Goal: Task Accomplishment & Management: Use online tool/utility

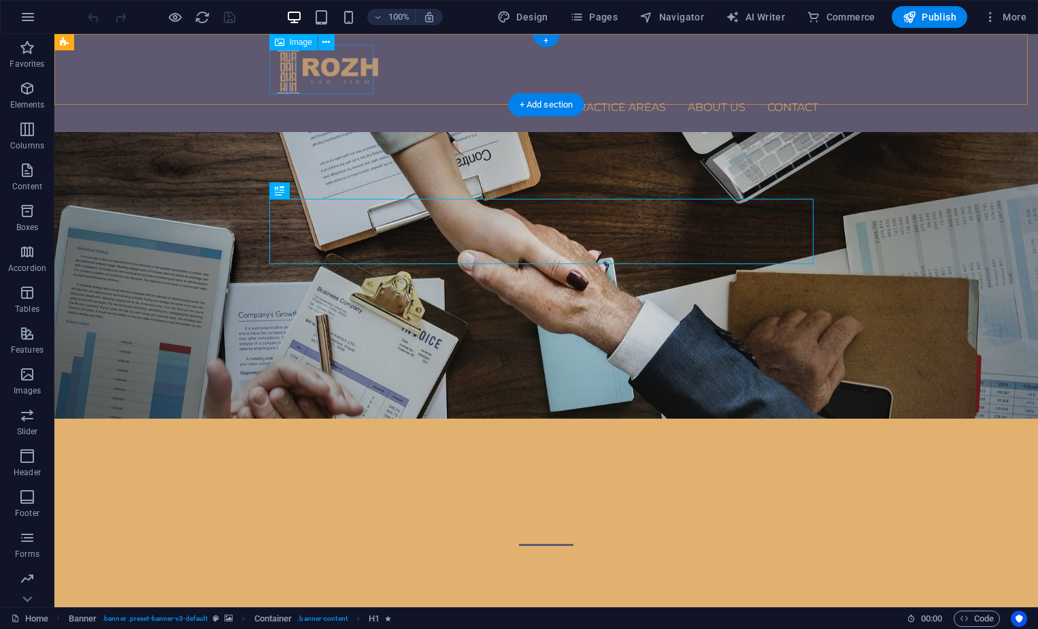
click at [314, 75] on figure at bounding box center [546, 69] width 544 height 49
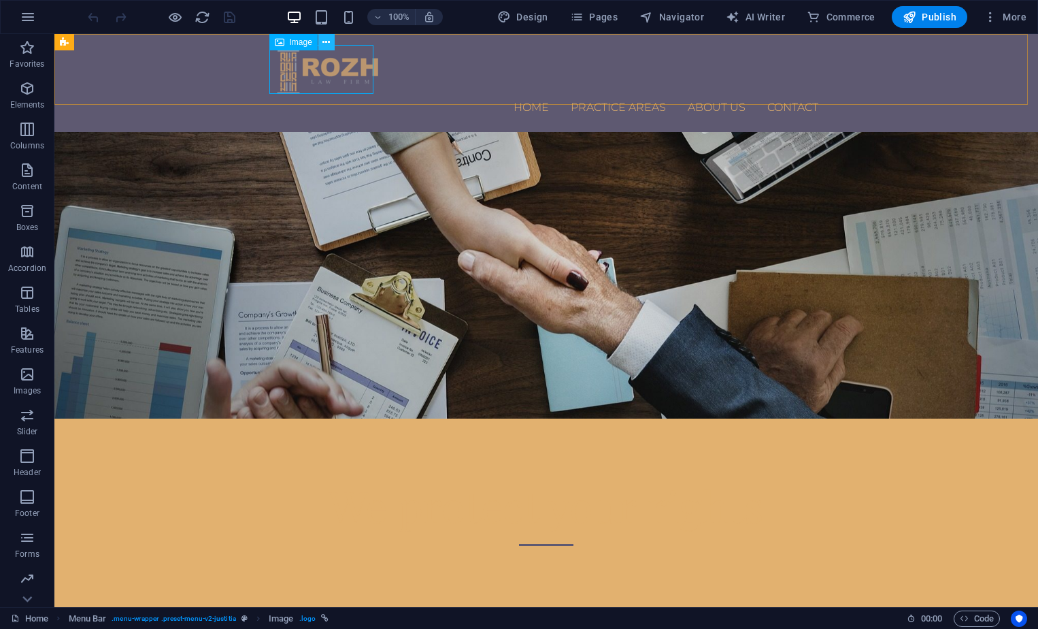
click at [320, 41] on button at bounding box center [326, 42] width 16 height 16
click at [295, 63] on figure at bounding box center [546, 69] width 544 height 49
select select "px"
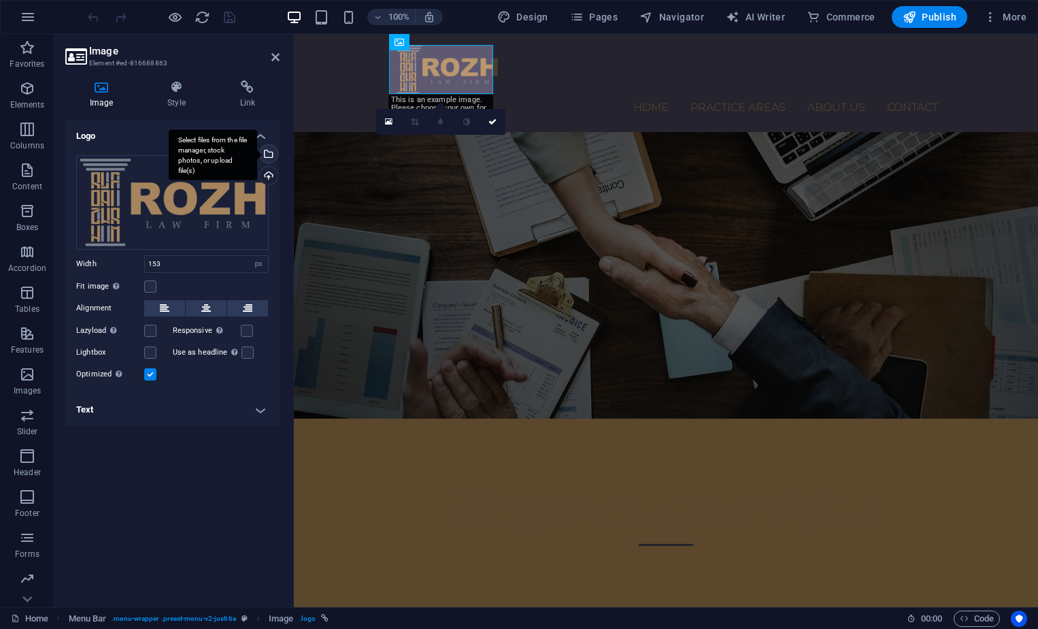
click at [257, 154] on div "Select files from the file manager, stock photos, or upload file(s)" at bounding box center [213, 154] width 88 height 51
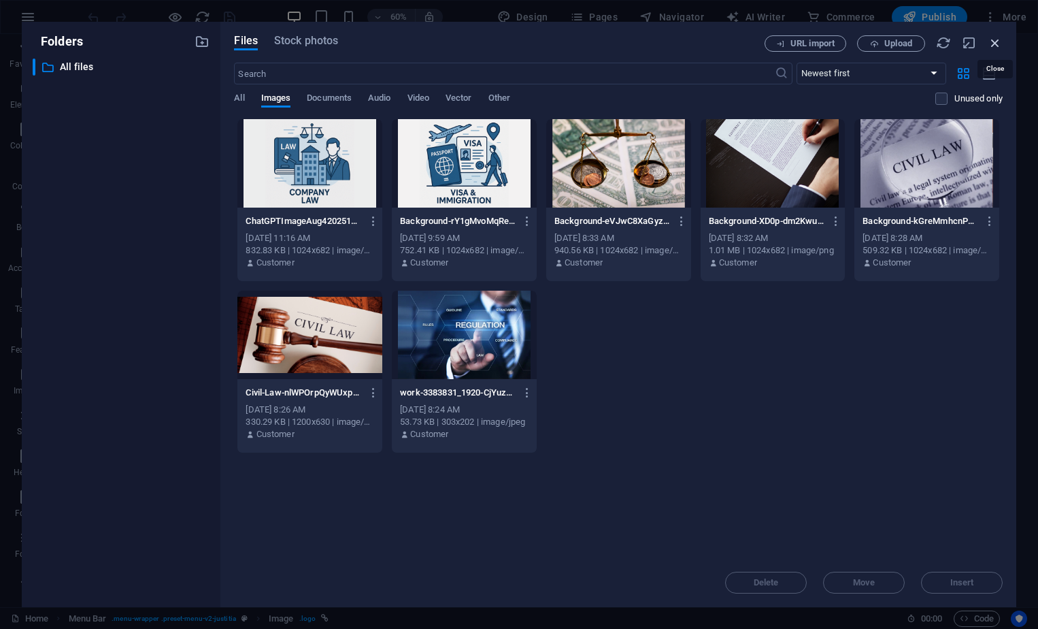
drag, startPoint x: 993, startPoint y: 39, endPoint x: 67, endPoint y: 163, distance: 933.4
click at [993, 39] on icon "button" at bounding box center [995, 42] width 15 height 15
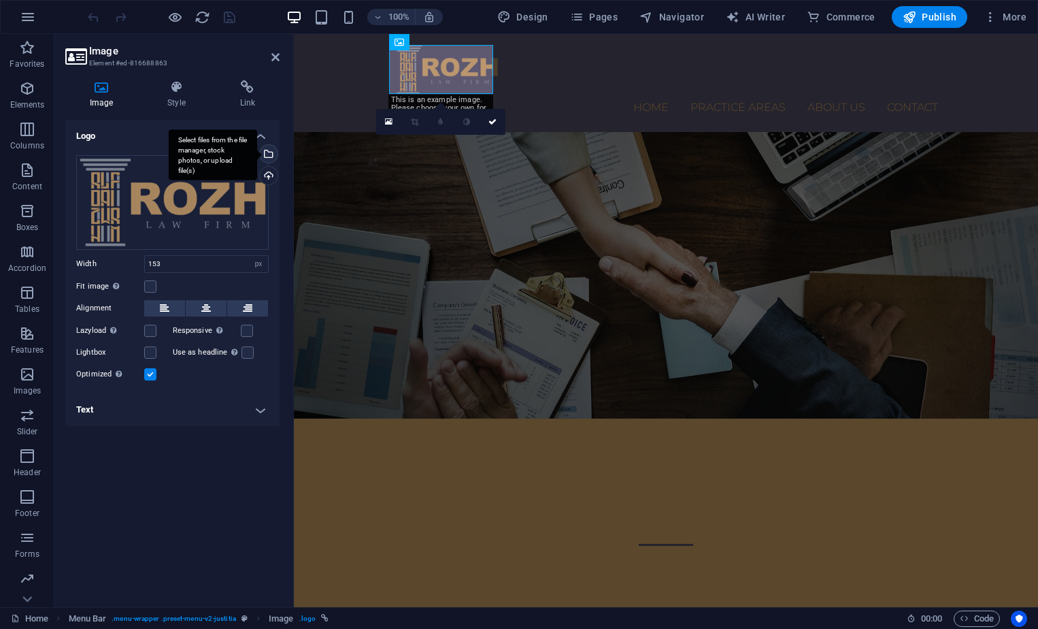
click at [257, 150] on div "Select files from the file manager, stock photos, or upload file(s)" at bounding box center [213, 154] width 88 height 51
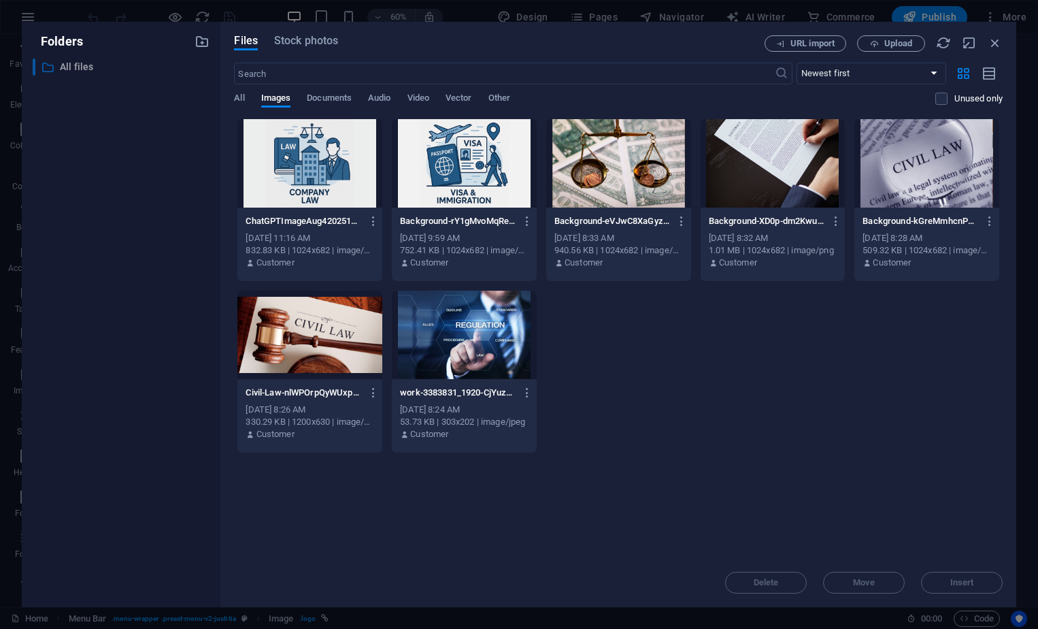
click at [84, 64] on p "All files" at bounding box center [122, 67] width 125 height 16
click at [1001, 43] on icon "button" at bounding box center [995, 42] width 15 height 15
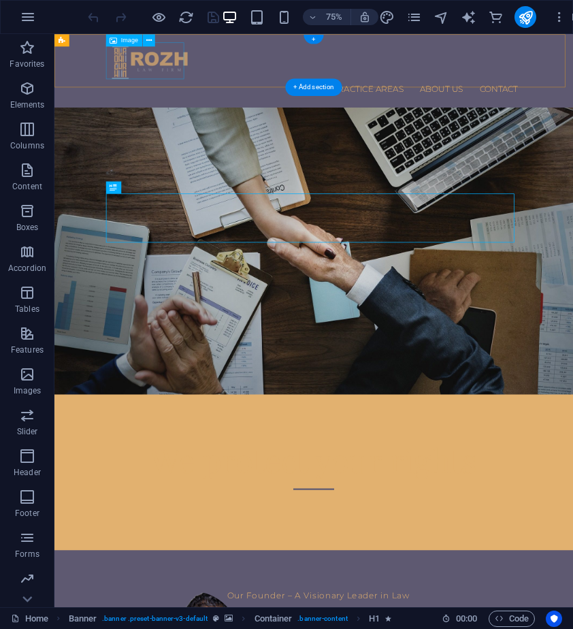
click at [199, 63] on figure at bounding box center [400, 69] width 544 height 49
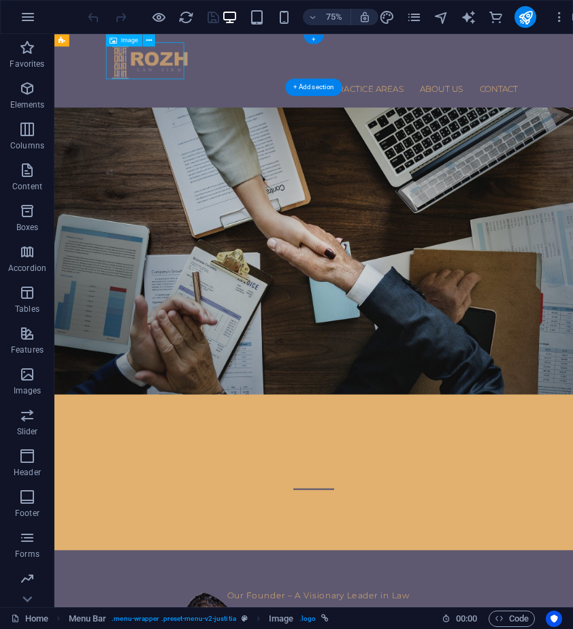
click at [199, 63] on figure at bounding box center [400, 69] width 544 height 49
select select "px"
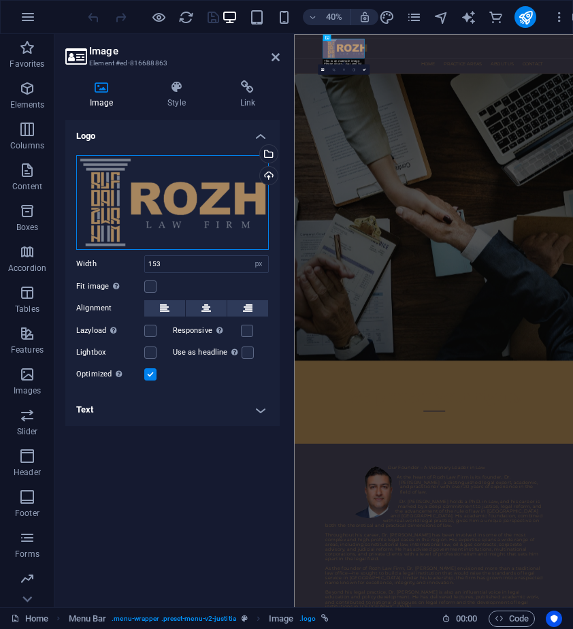
click at [184, 201] on div "Drag files here, click to choose files or select files from Files or our free s…" at bounding box center [172, 202] width 193 height 95
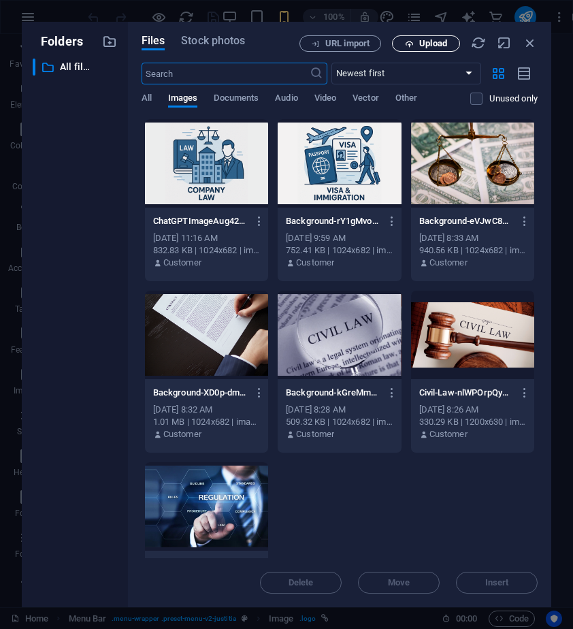
click at [427, 47] on span "Upload" at bounding box center [433, 43] width 28 height 8
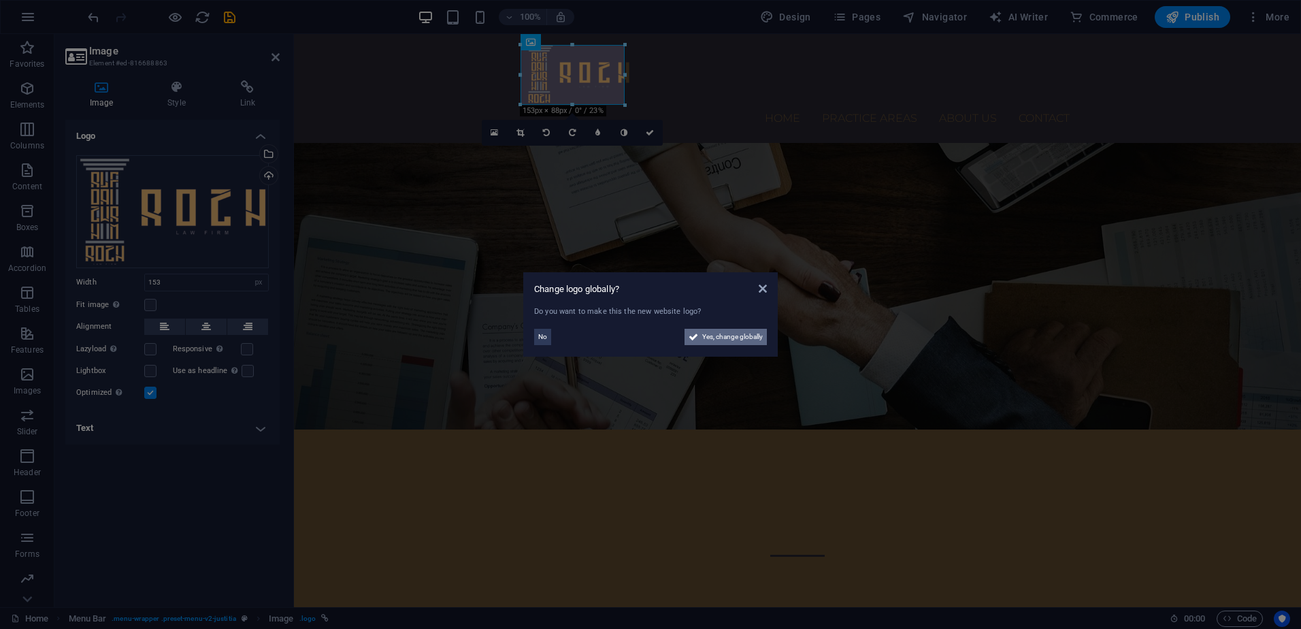
click at [572, 338] on span "Yes, change globally" at bounding box center [732, 337] width 61 height 16
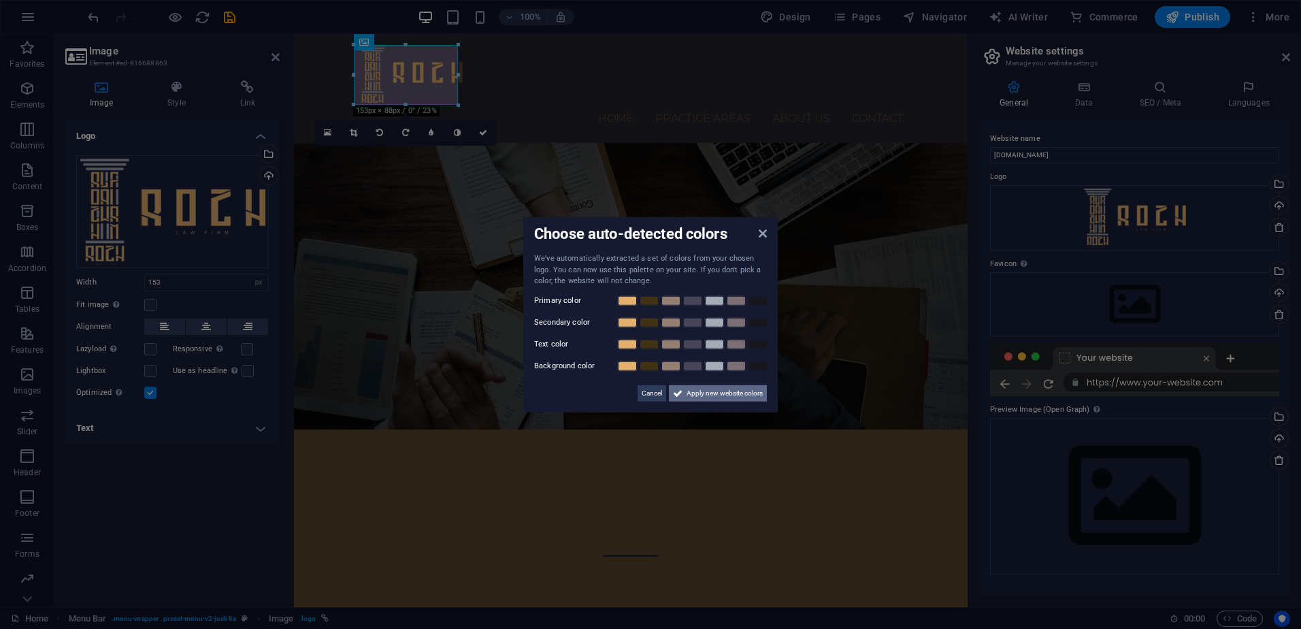
click at [572, 391] on span "Apply new website colors" at bounding box center [724, 392] width 76 height 16
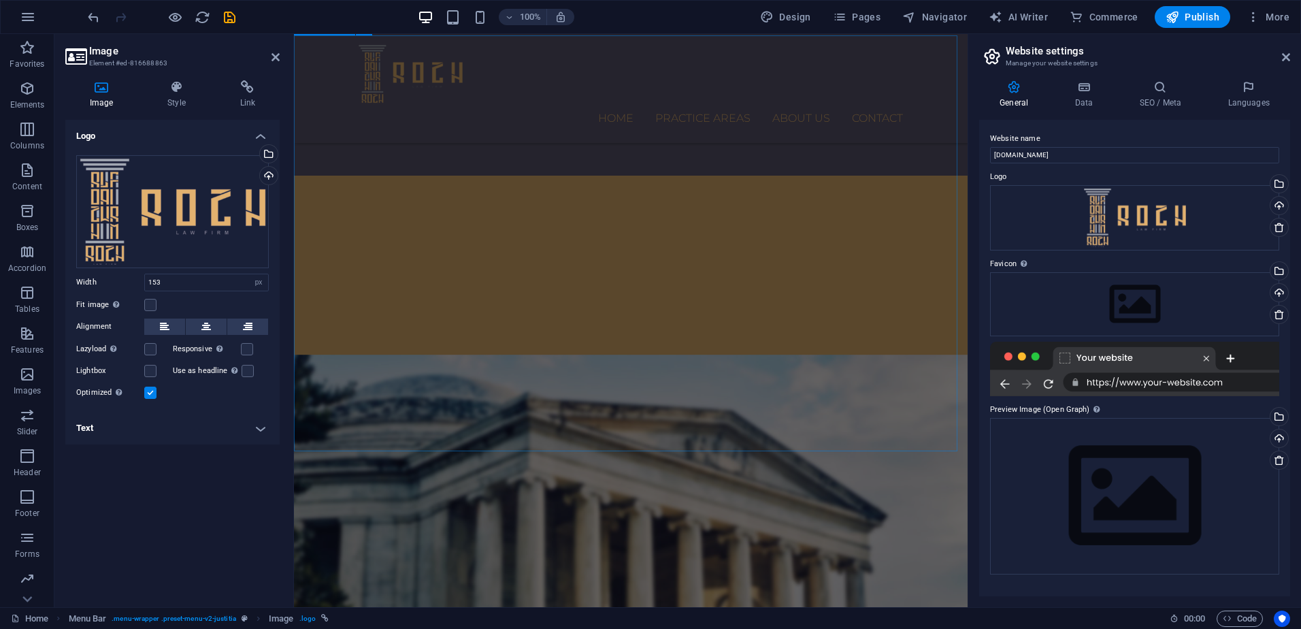
scroll to position [1743, 0]
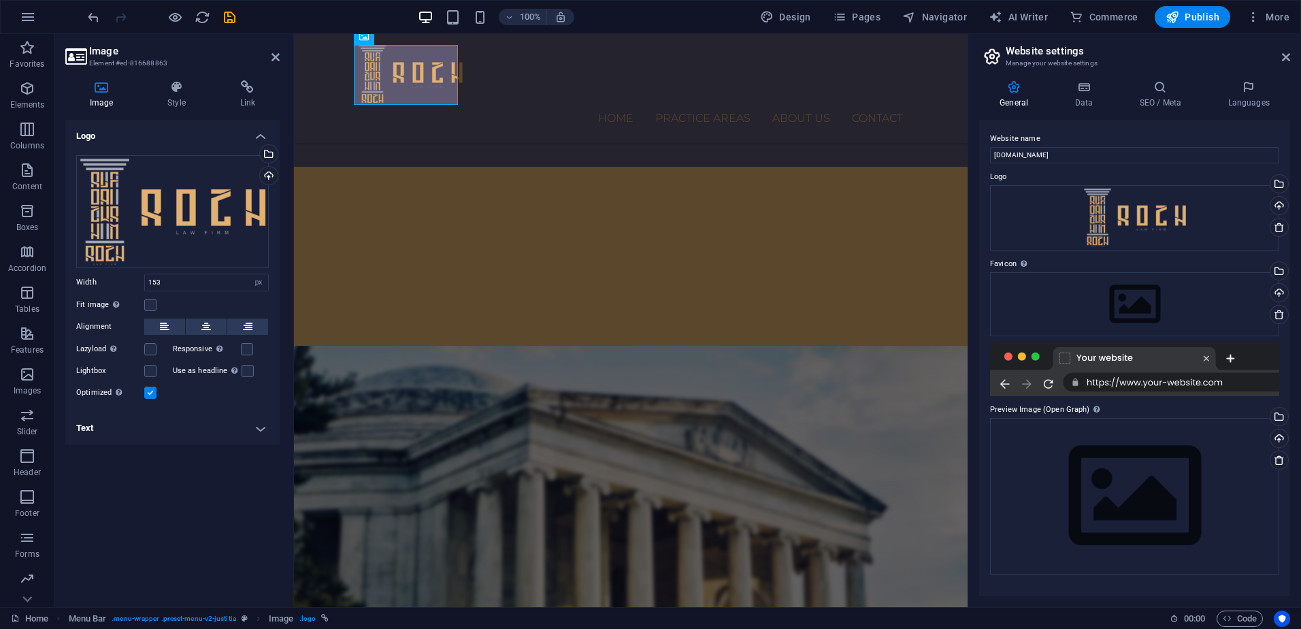
click at [228, 484] on div "Logo Drag files here, click to choose files or select files from Files or our f…" at bounding box center [172, 358] width 214 height 476
click at [256, 352] on div "Responsive Automatically load retina image and smartphone optimized sizes." at bounding box center [221, 349] width 97 height 16
click at [246, 350] on label at bounding box center [247, 349] width 12 height 12
click at [0, 0] on input "Responsive Automatically load retina image and smartphone optimized sizes." at bounding box center [0, 0] width 0 height 0
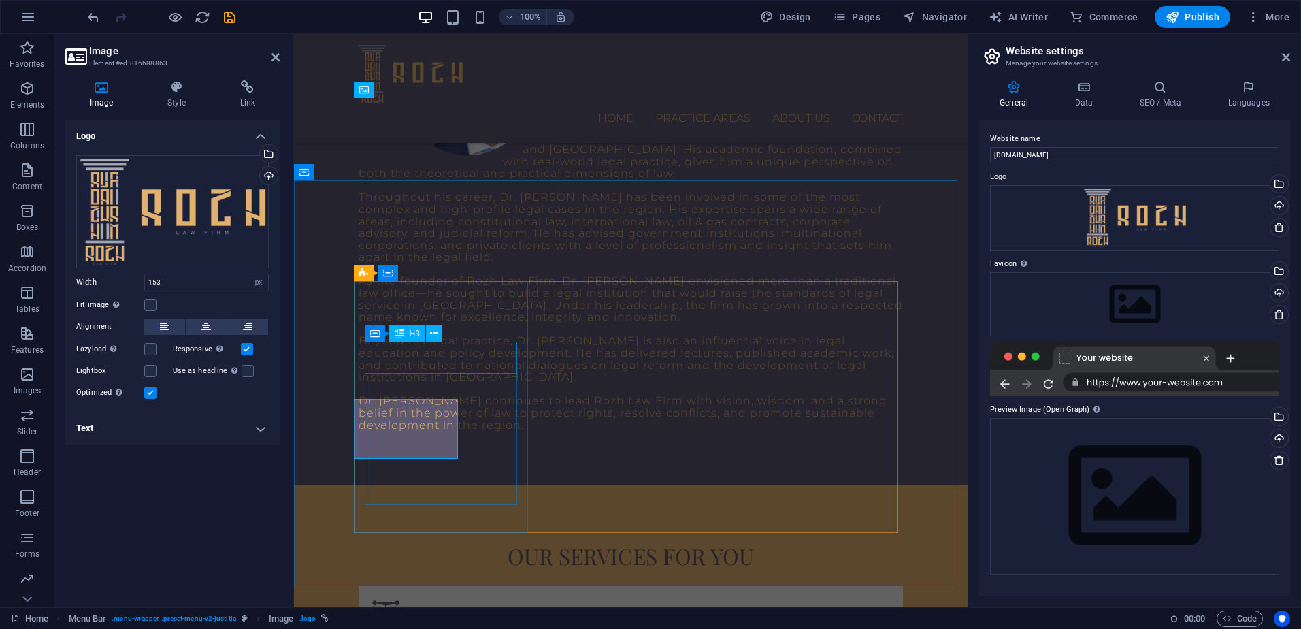
scroll to position [382, 0]
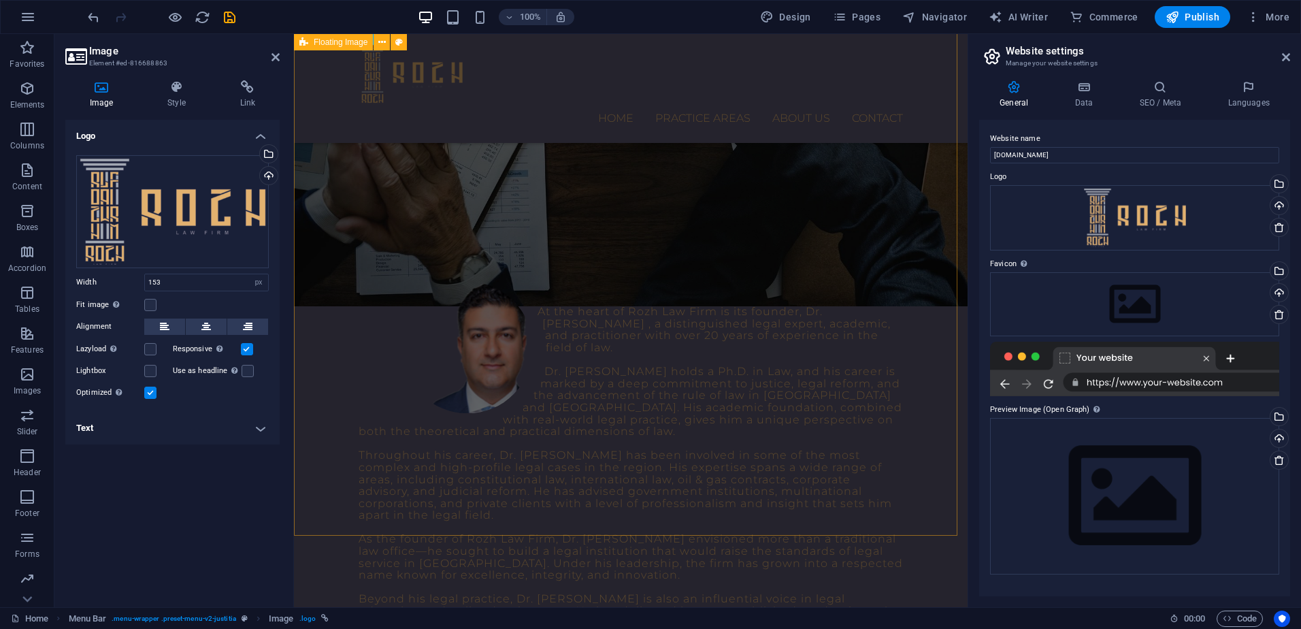
click at [329, 313] on div "Our Founder – A Visionary Leader in Law At the heart of Rozh Law Firm is its fo…" at bounding box center [631, 485] width 674 height 516
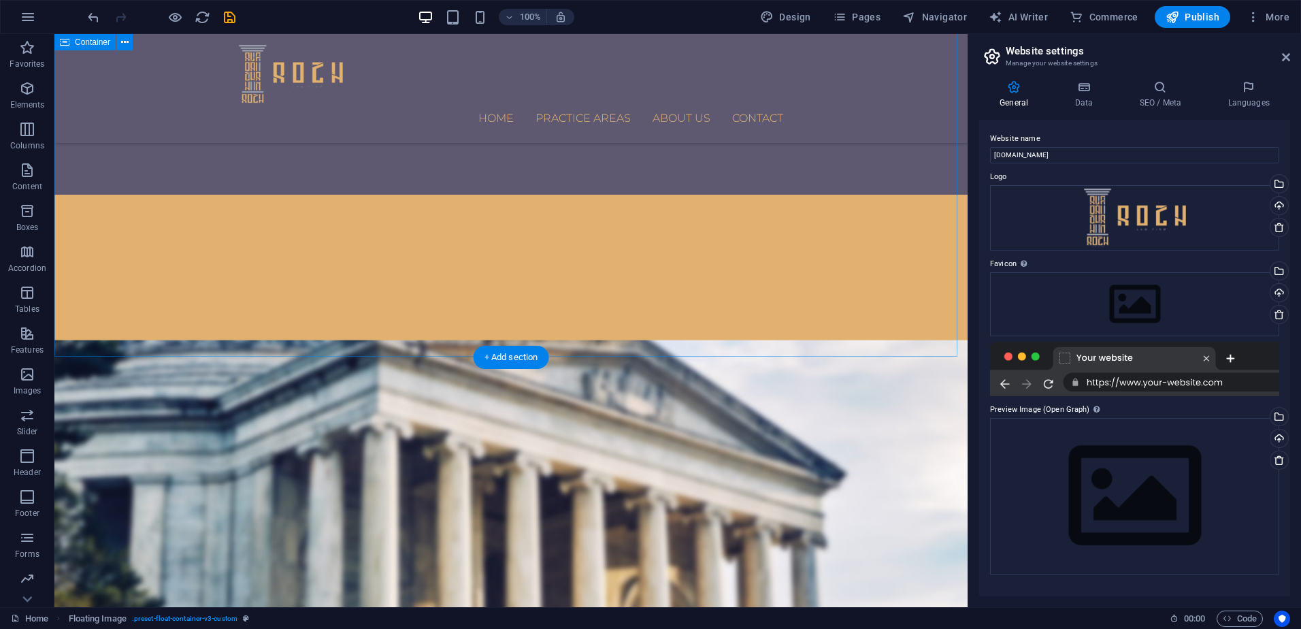
scroll to position [1721, 0]
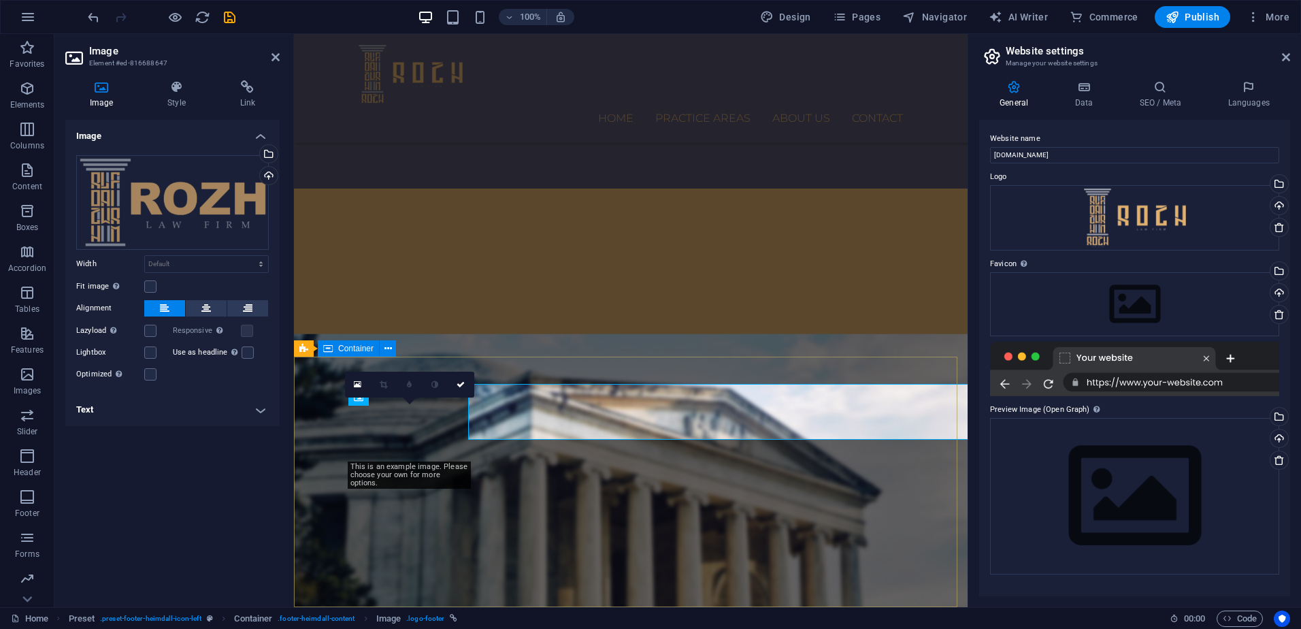
scroll to position [1743, 0]
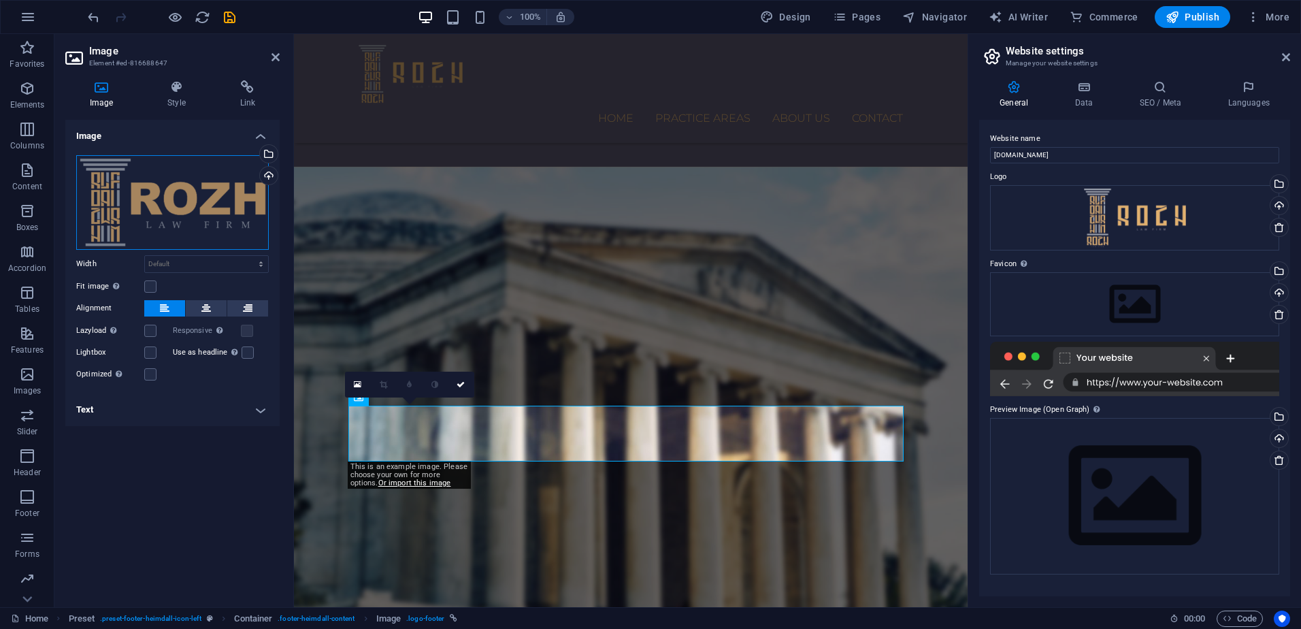
click at [178, 217] on div "Drag files here, click to choose files or select files from Files or our free s…" at bounding box center [172, 202] width 193 height 95
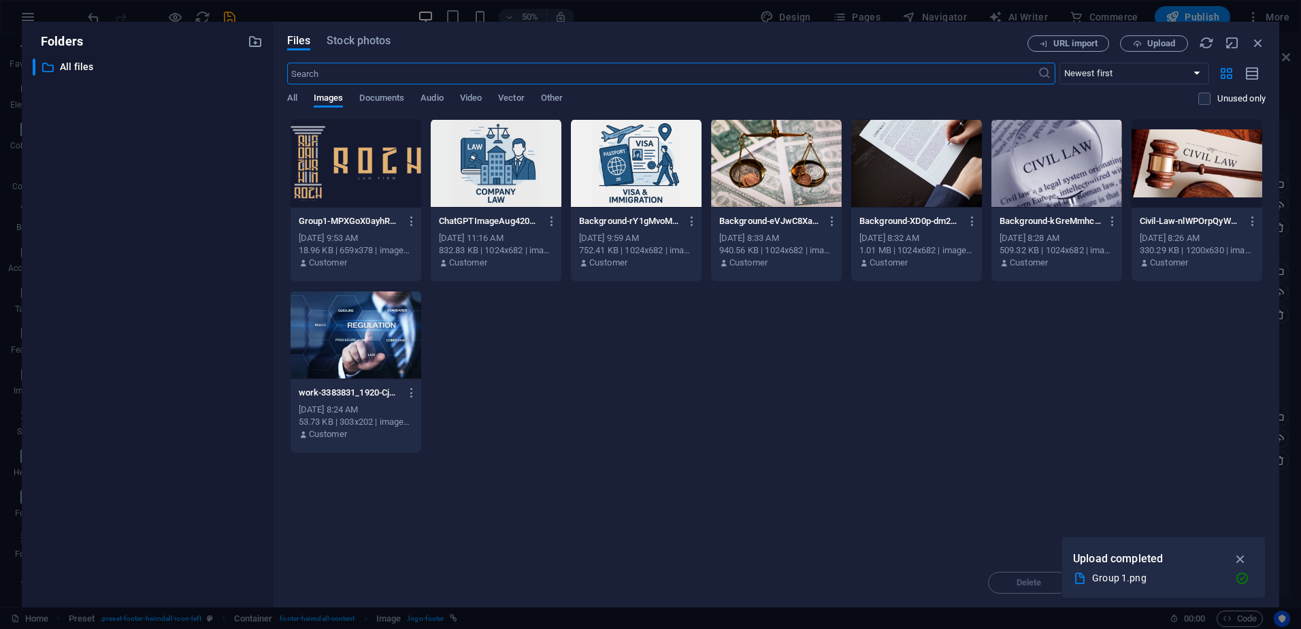
click at [374, 185] on div at bounding box center [356, 163] width 131 height 88
click at [374, 185] on div "1" at bounding box center [356, 163] width 131 height 88
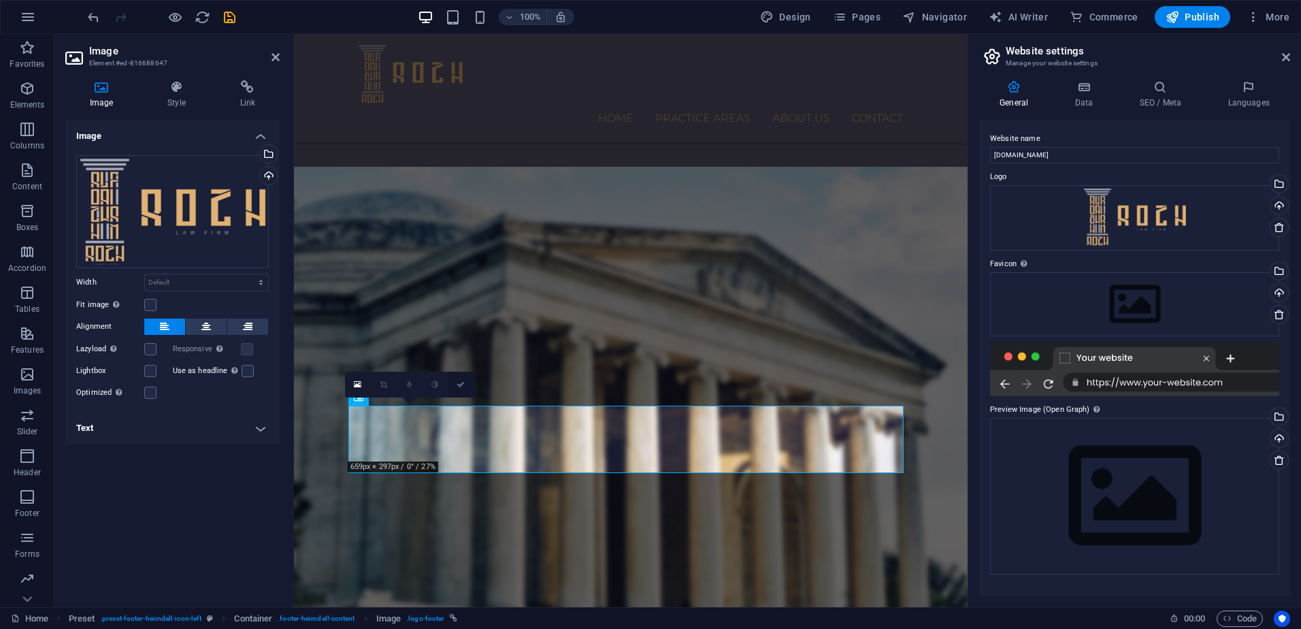
click at [457, 385] on icon at bounding box center [461, 384] width 8 height 8
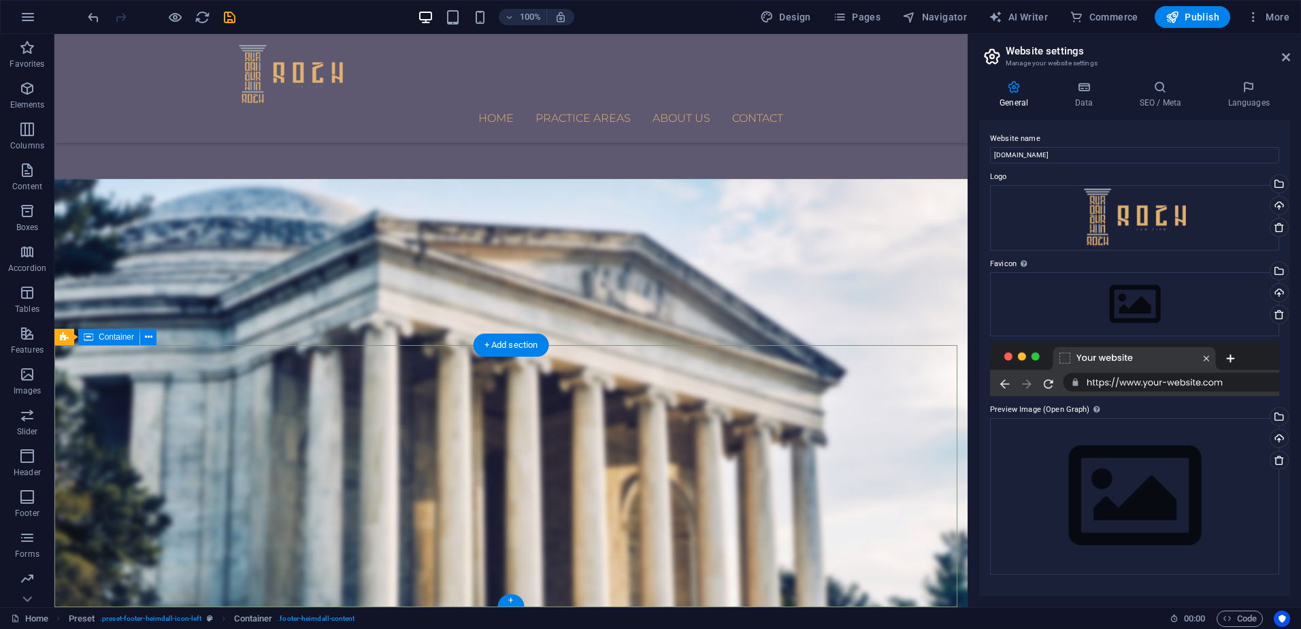
scroll to position [1733, 0]
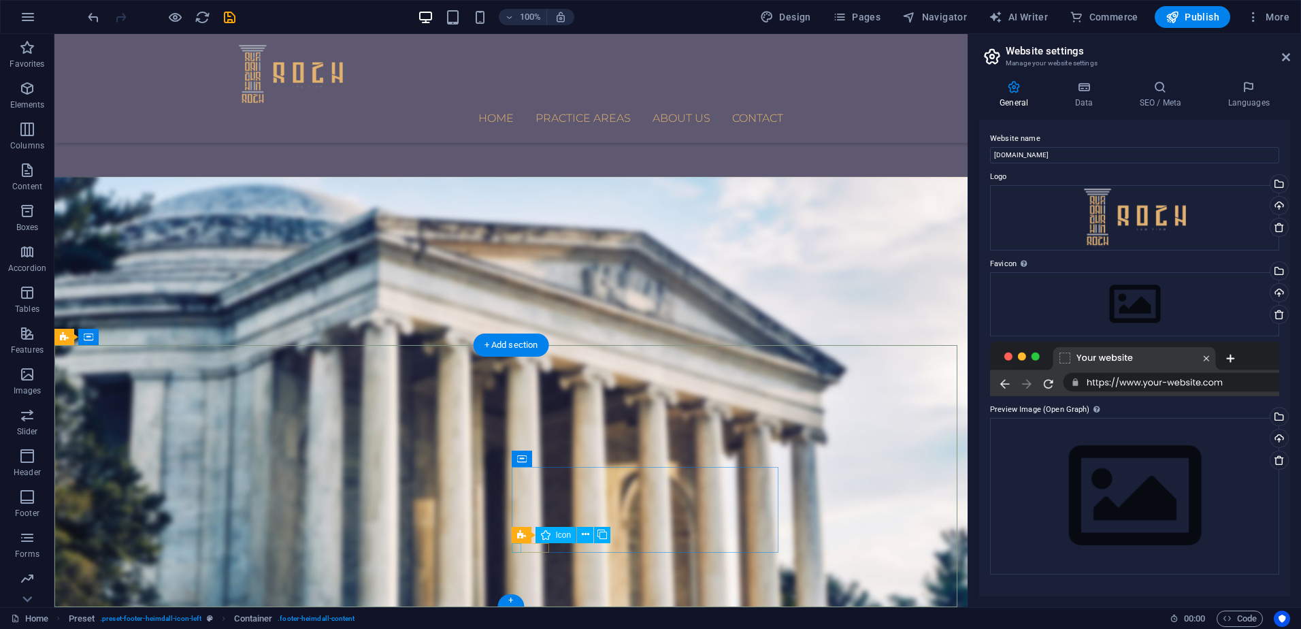
click at [568, 536] on icon at bounding box center [568, 534] width 7 height 14
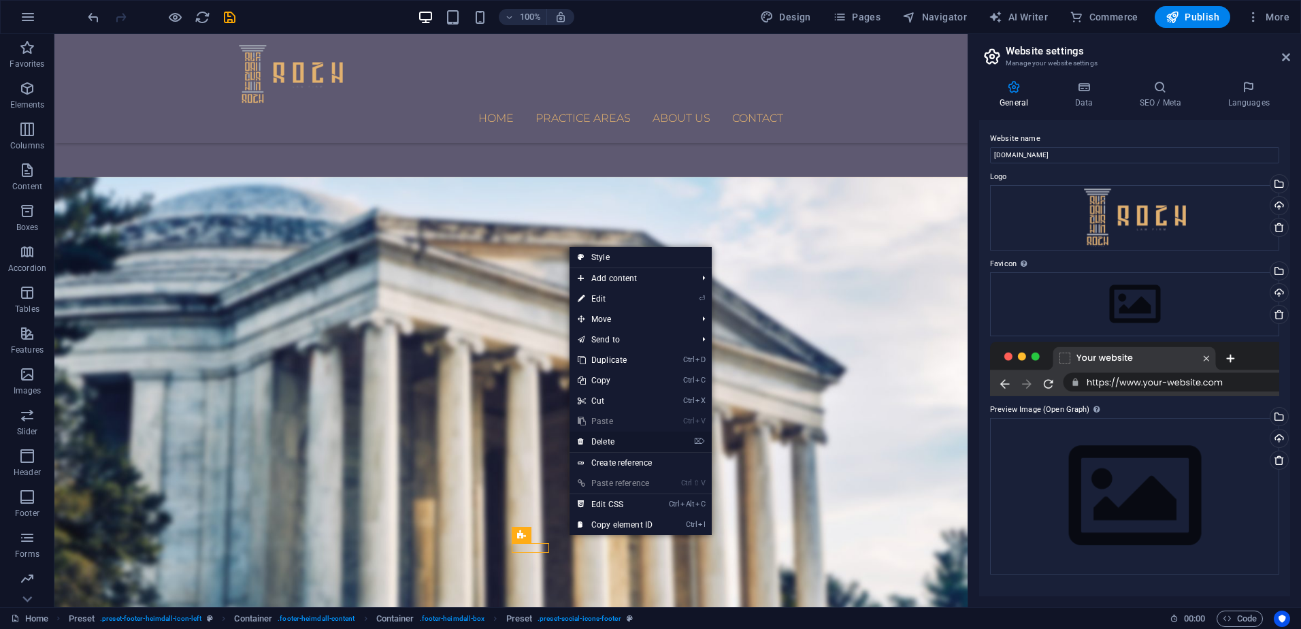
click at [572, 443] on link "⌦ Delete" at bounding box center [614, 441] width 91 height 20
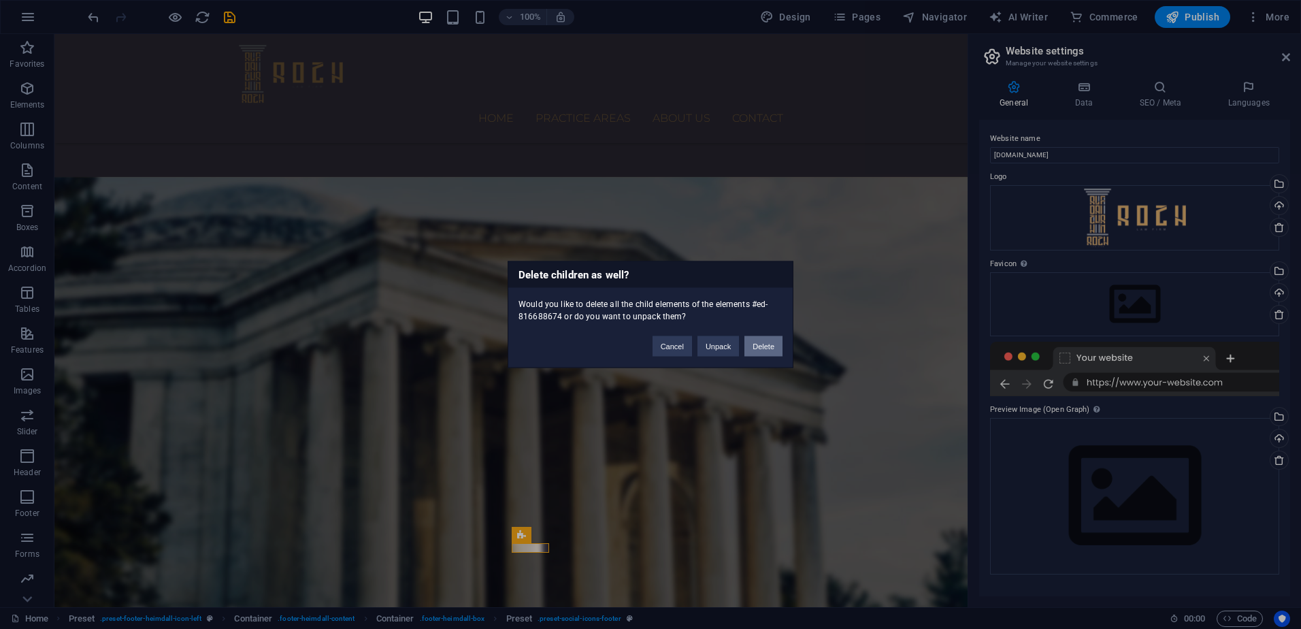
click at [572, 347] on button "Delete" at bounding box center [763, 346] width 38 height 20
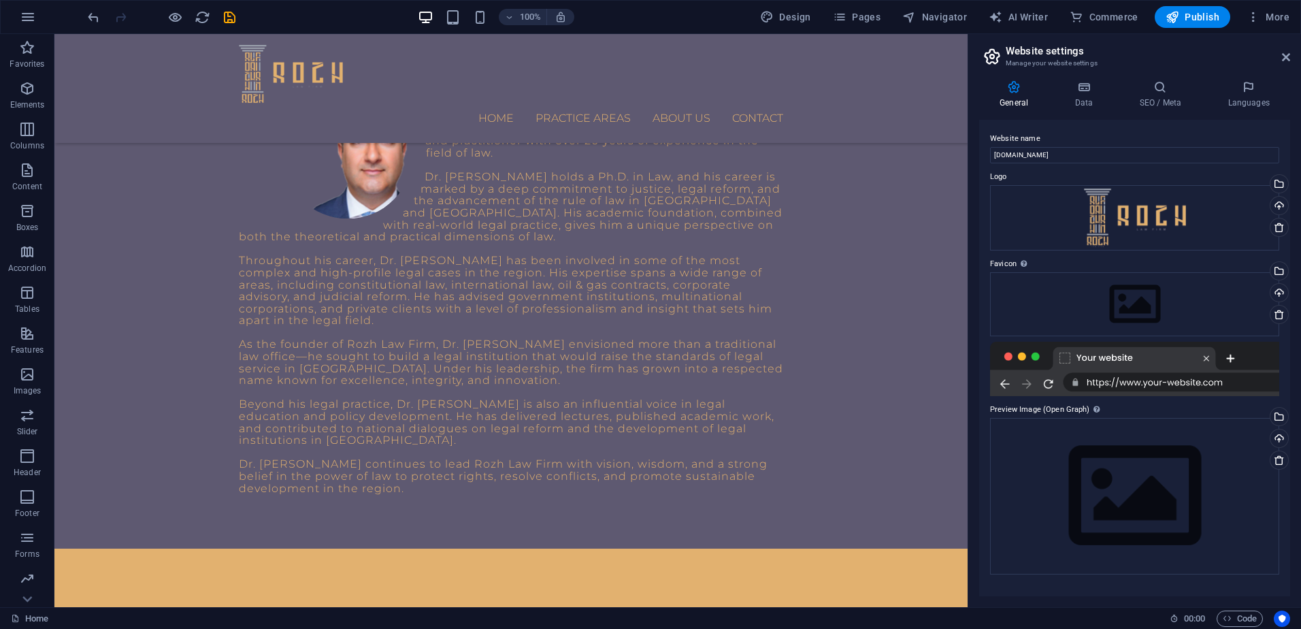
scroll to position [574, 0]
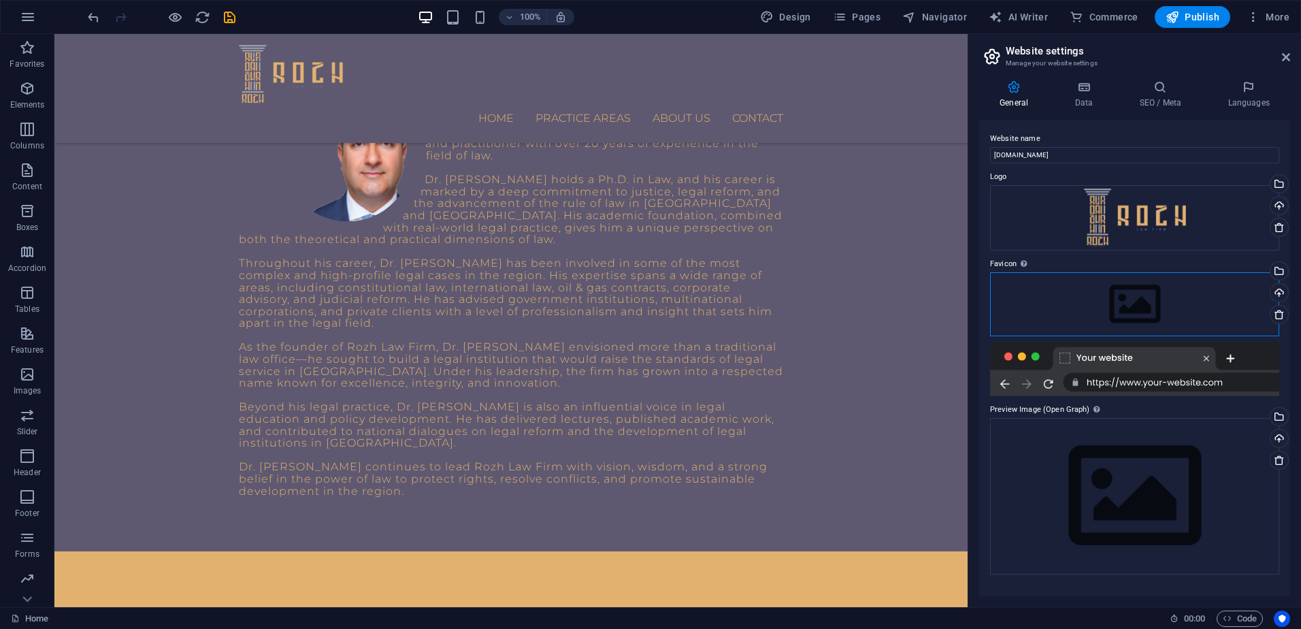
click at [572, 314] on div "Drag files here, click to choose files or select files from Files or our free s…" at bounding box center [1134, 304] width 289 height 64
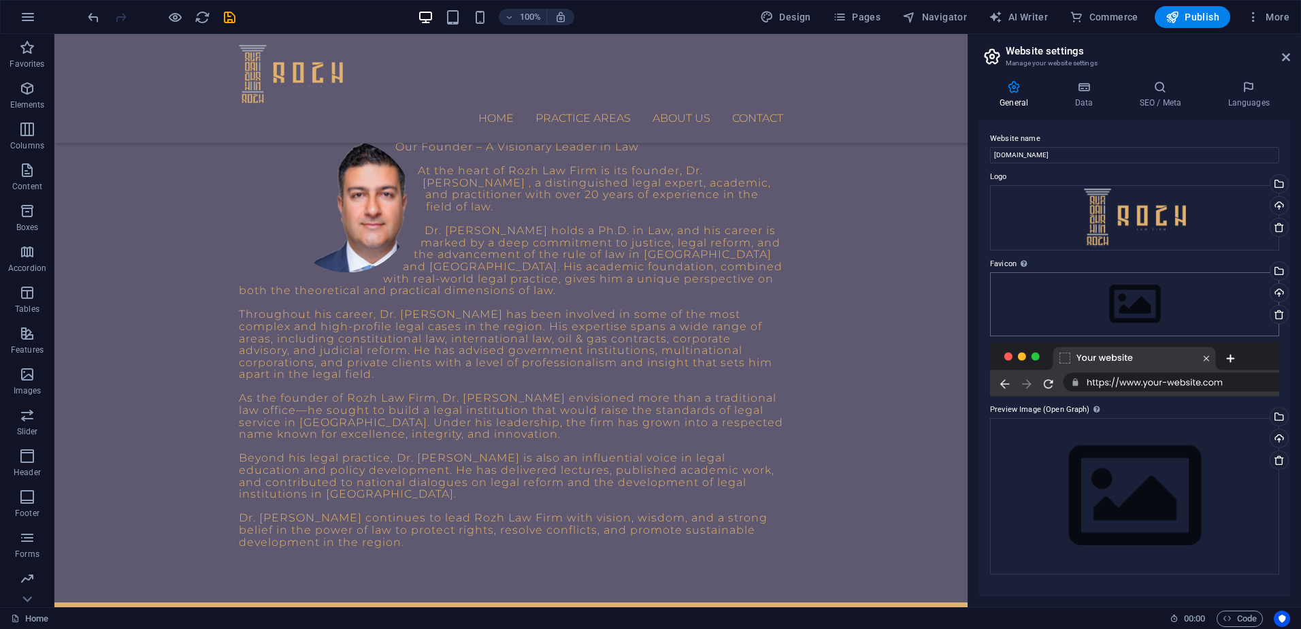
scroll to position [625, 0]
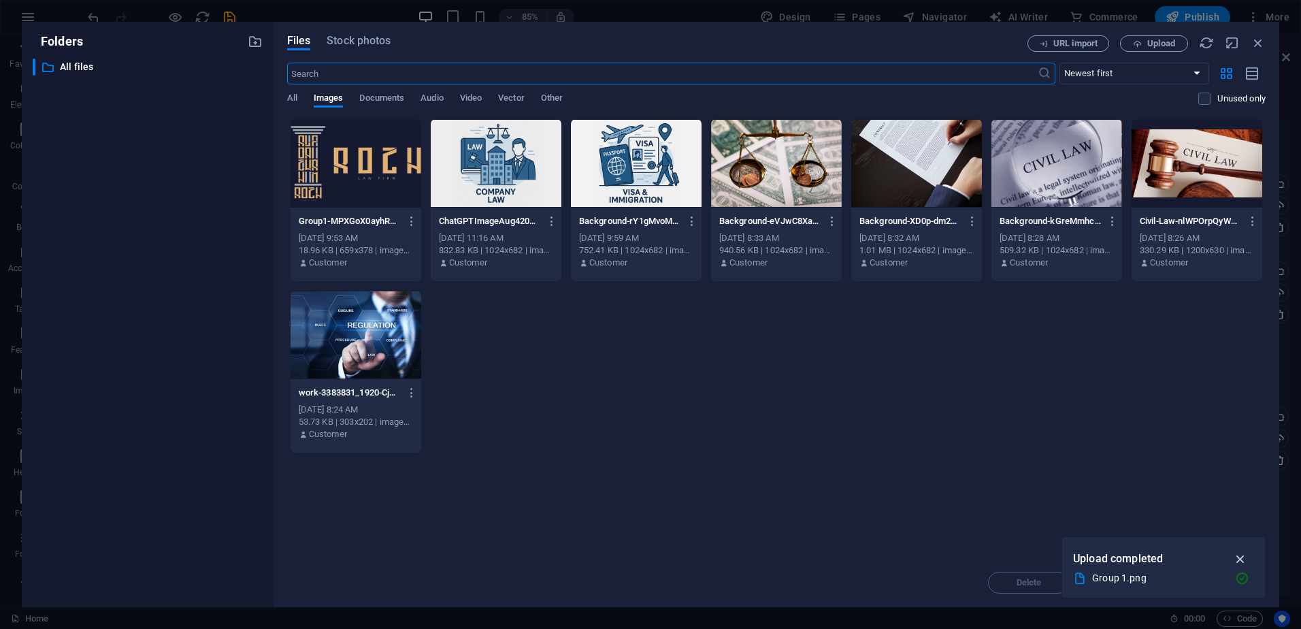
click at [572, 563] on icon "button" at bounding box center [1241, 558] width 16 height 15
click at [572, 42] on icon "button" at bounding box center [1258, 42] width 15 height 15
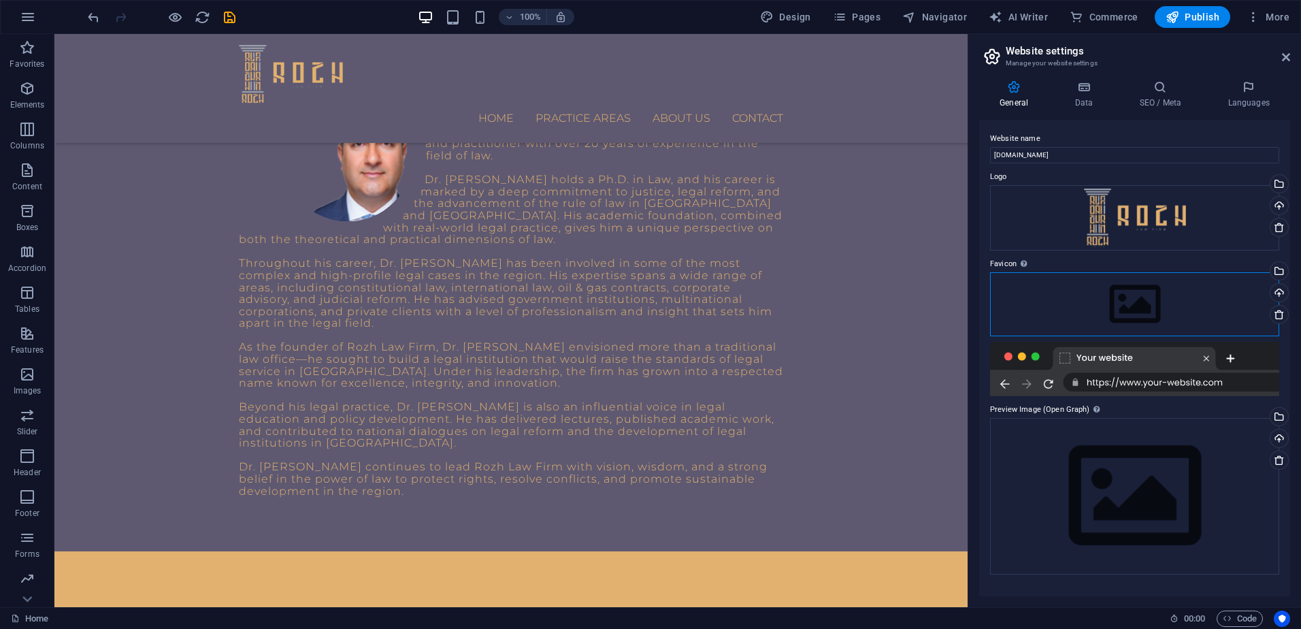
click at [572, 297] on div "Drag files here, click to choose files or select files from Files or our free s…" at bounding box center [1134, 304] width 289 height 64
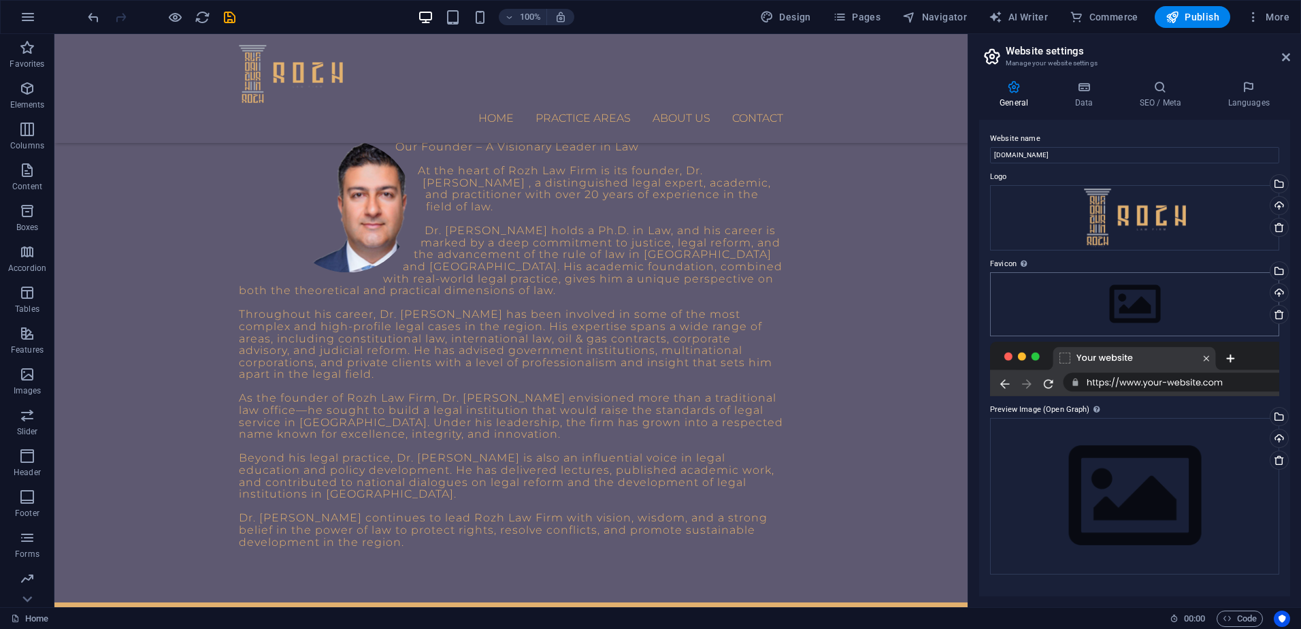
scroll to position [625, 0]
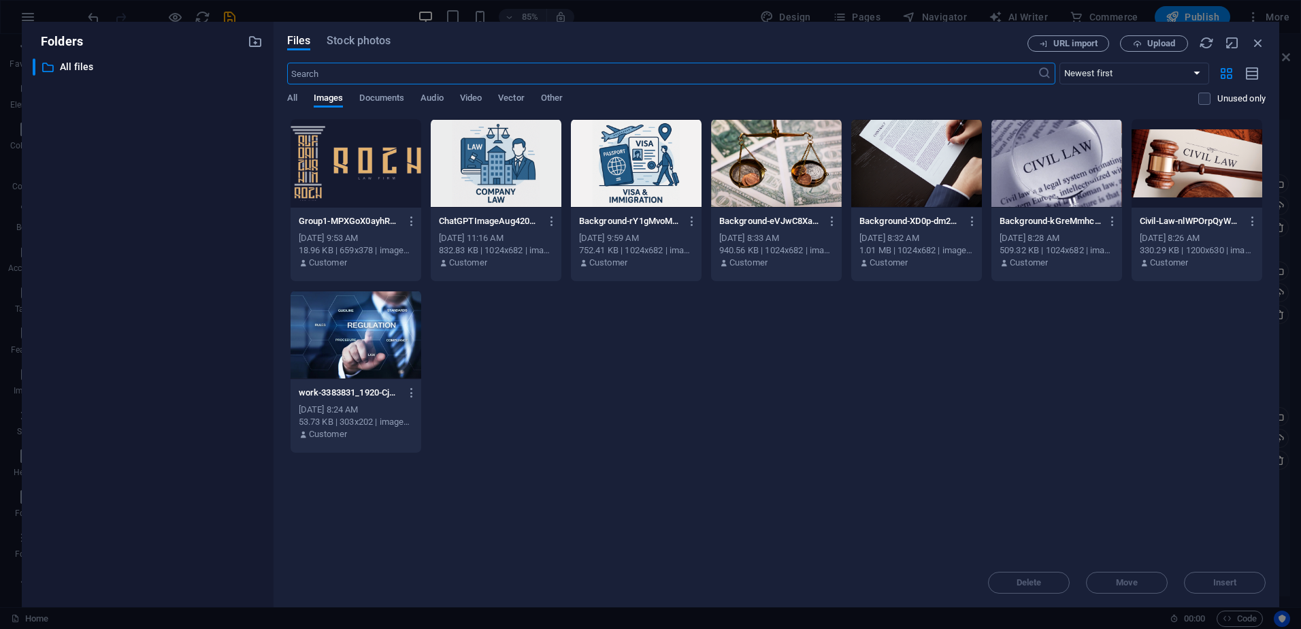
click at [378, 199] on div at bounding box center [356, 163] width 131 height 88
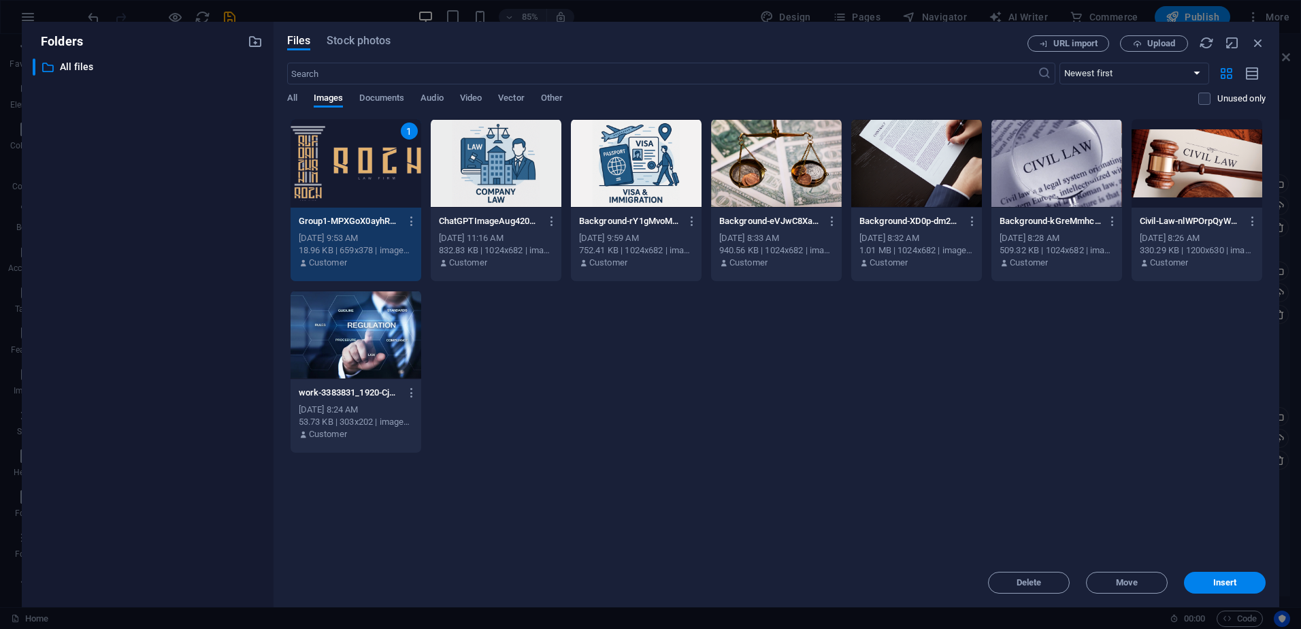
click at [378, 199] on div "1" at bounding box center [356, 163] width 131 height 88
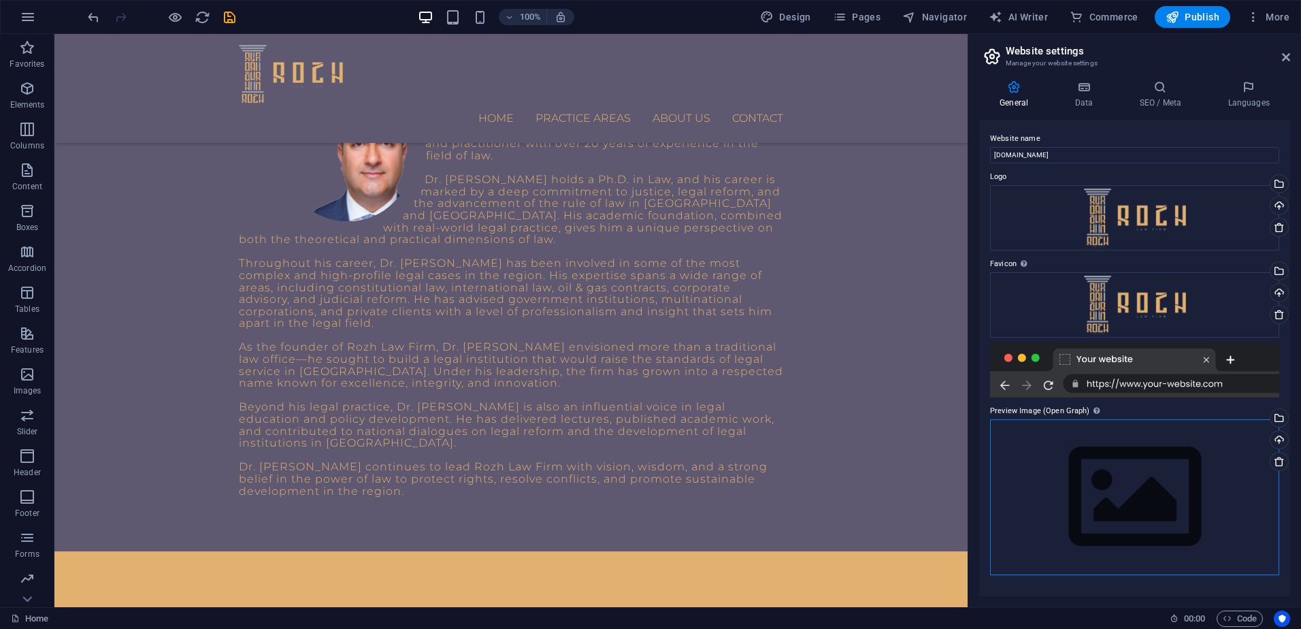
click at [572, 469] on div "Drag files here, click to choose files or select files from Files or our free s…" at bounding box center [1134, 497] width 289 height 156
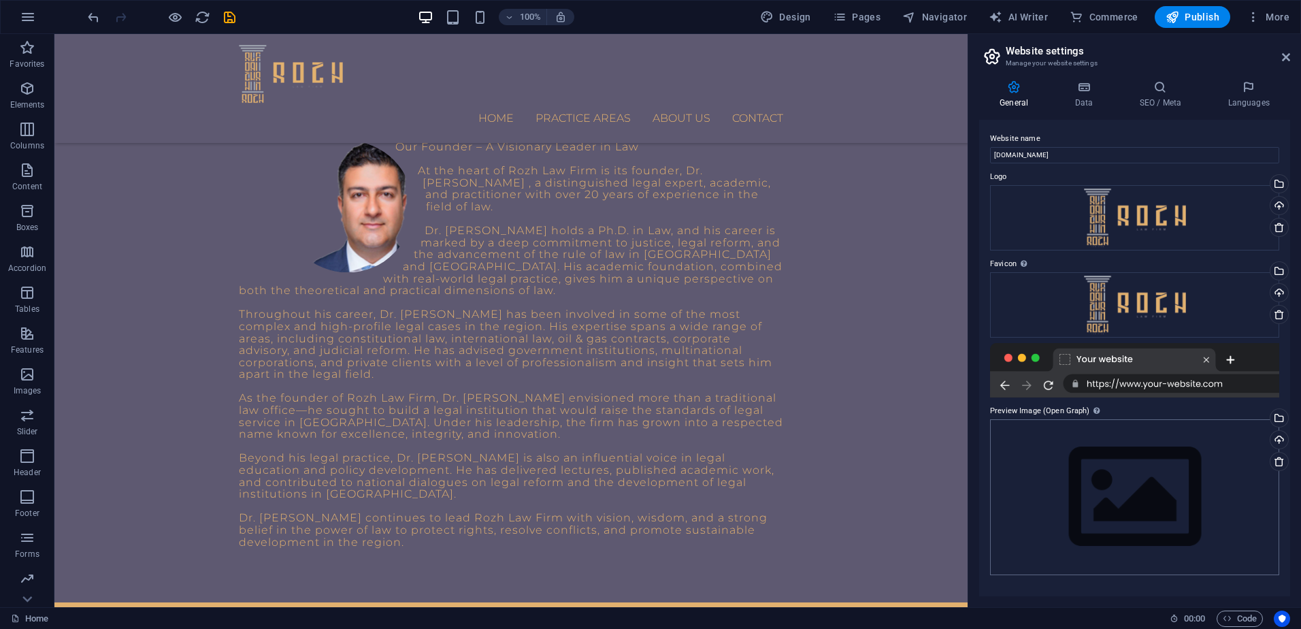
scroll to position [625, 0]
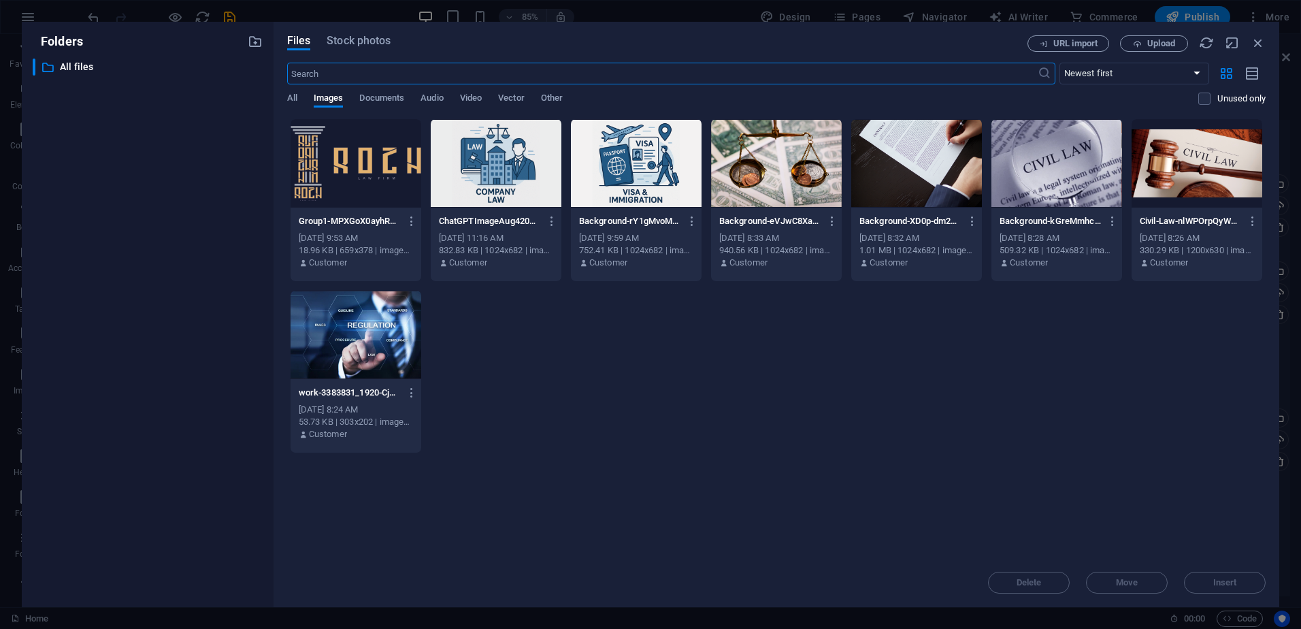
click at [368, 143] on div at bounding box center [356, 163] width 131 height 88
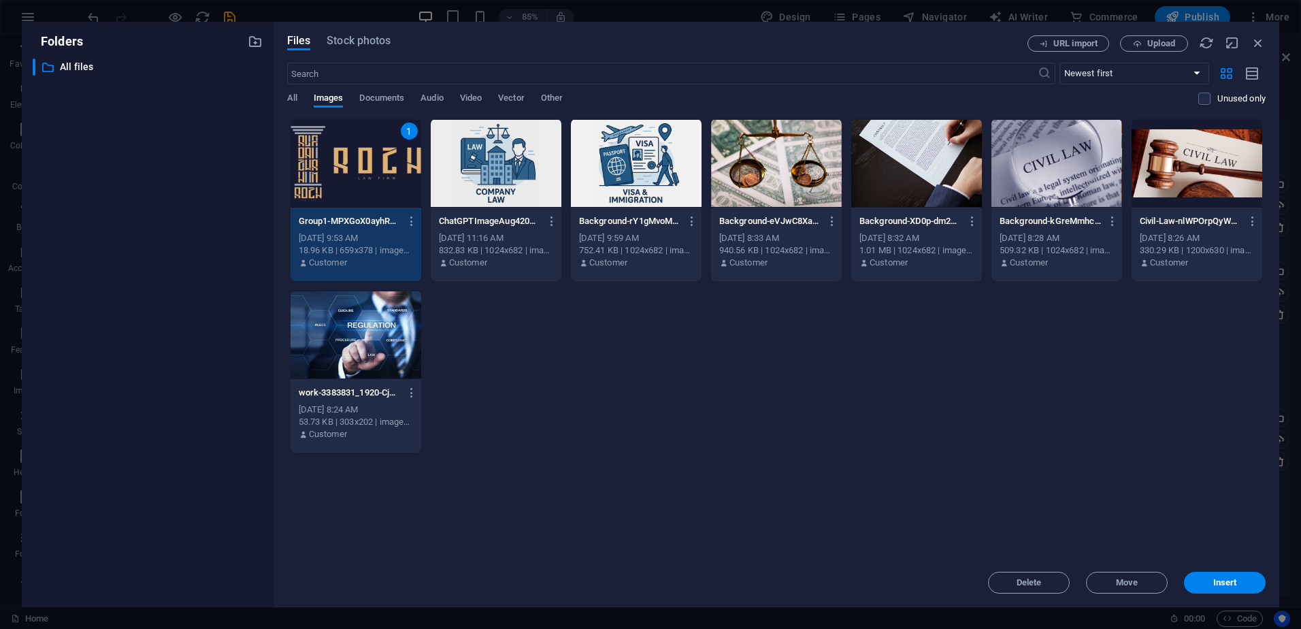
click at [368, 143] on div "1" at bounding box center [356, 163] width 131 height 88
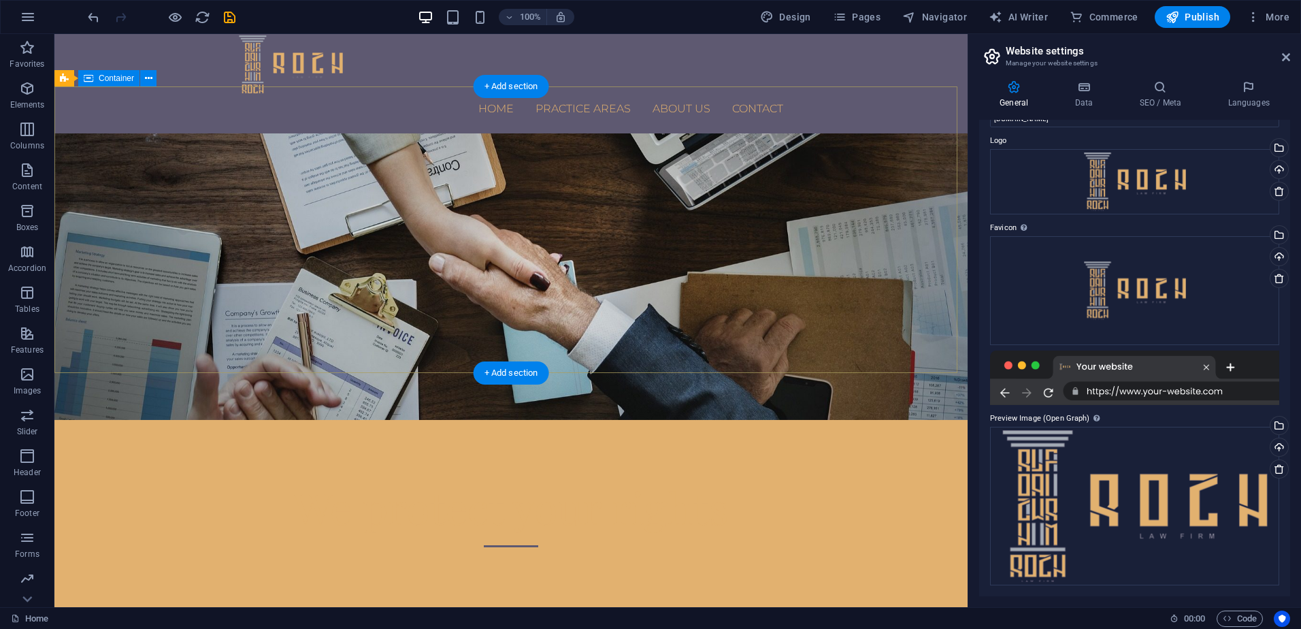
scroll to position [0, 0]
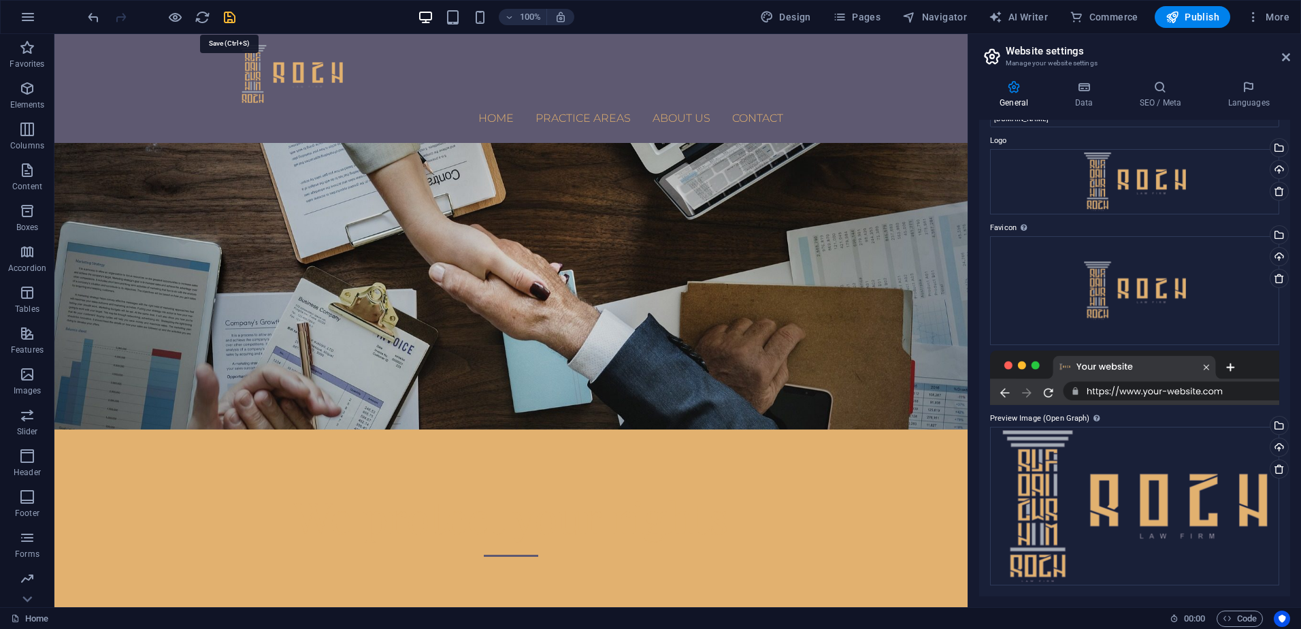
click at [230, 14] on icon "save" at bounding box center [230, 18] width 16 height 16
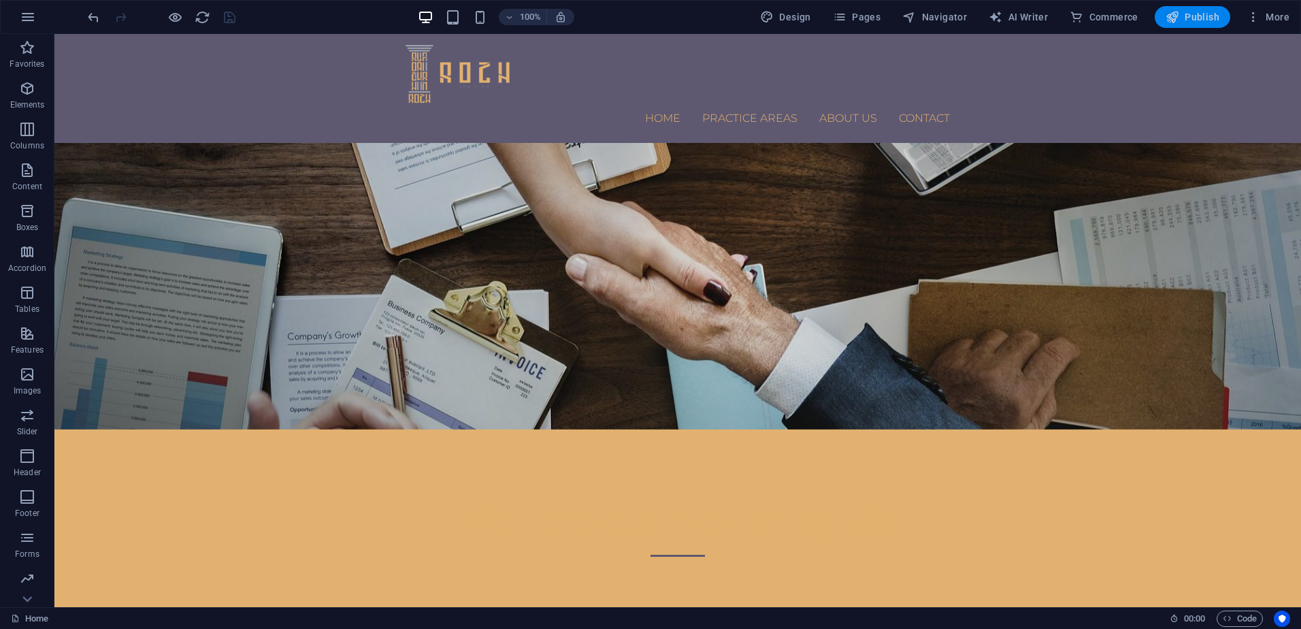
drag, startPoint x: 1192, startPoint y: 19, endPoint x: 1059, endPoint y: 22, distance: 133.4
click at [572, 19] on span "Publish" at bounding box center [1192, 17] width 54 height 14
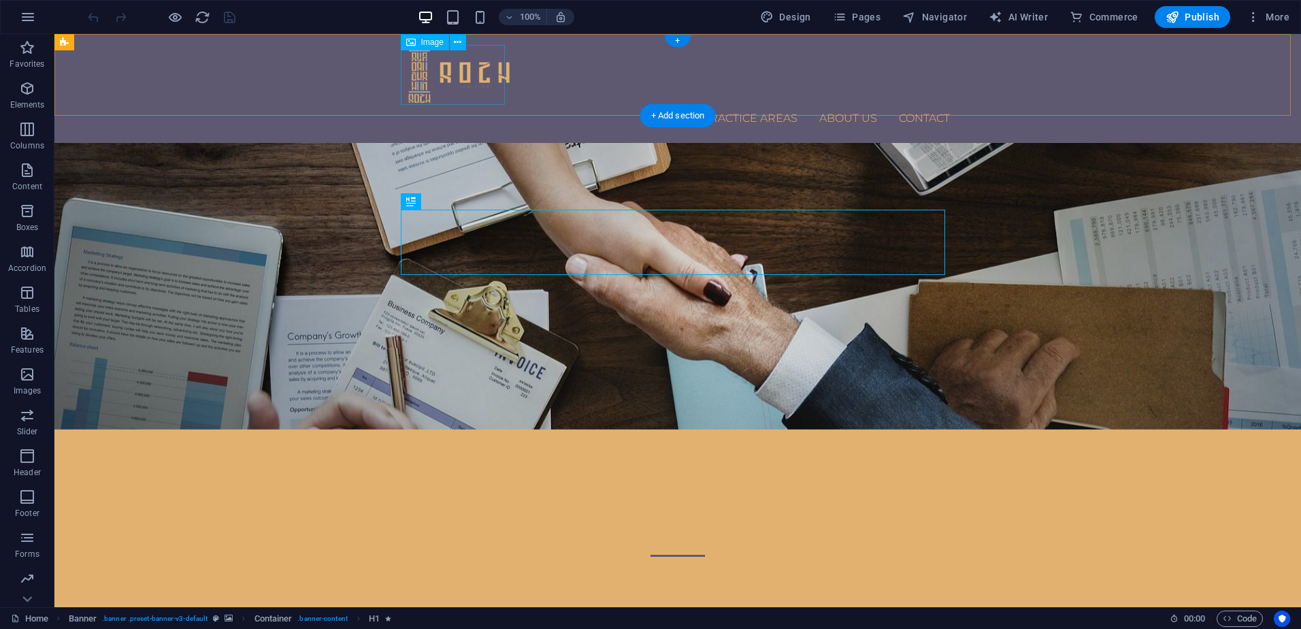
click at [462, 82] on figure at bounding box center [677, 75] width 544 height 60
select select "px"
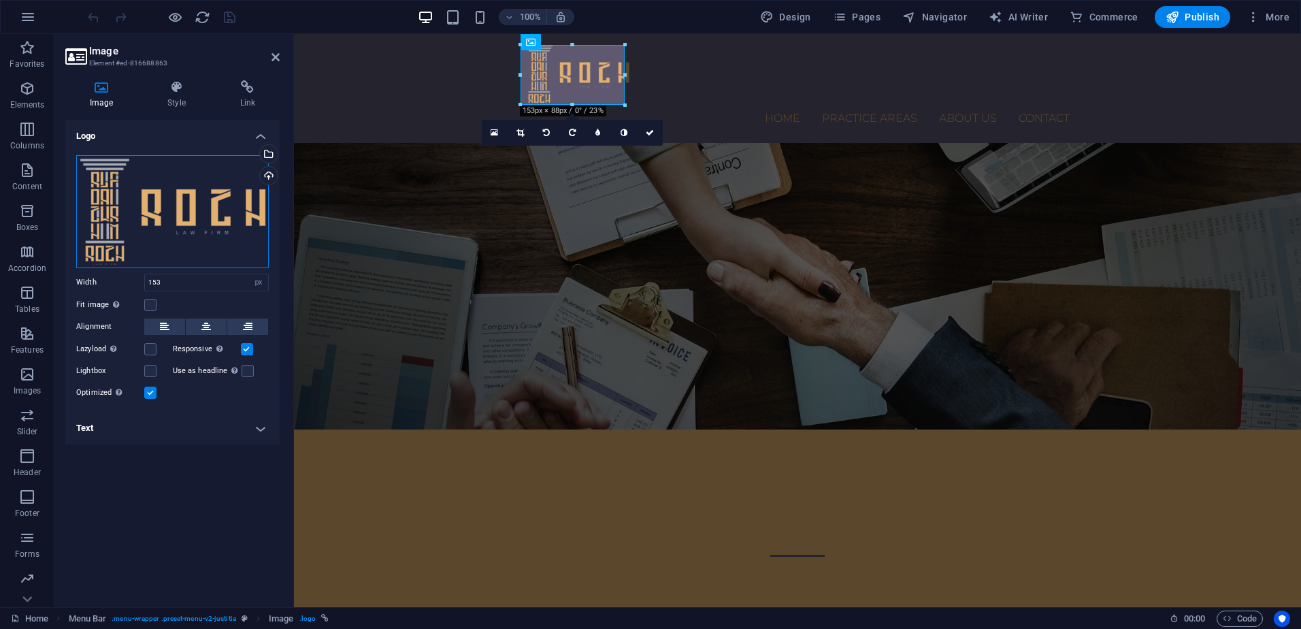
click at [162, 209] on div "Drag files here, click to choose files or select files from Files or our free s…" at bounding box center [172, 211] width 193 height 113
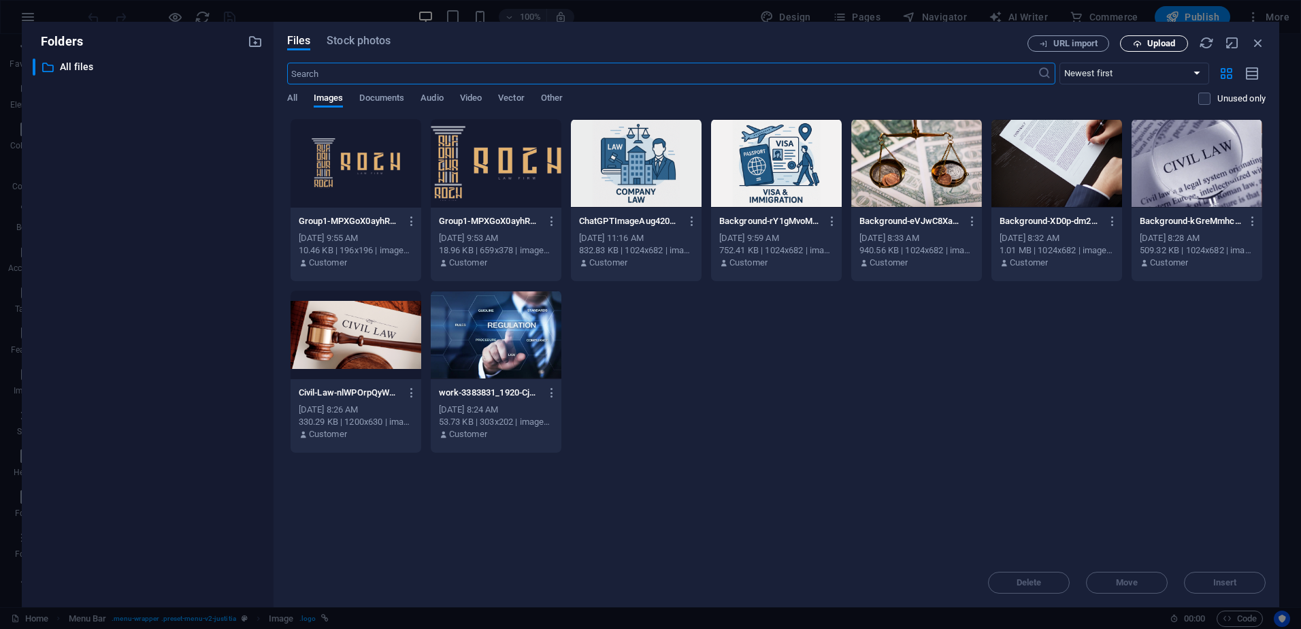
click at [1144, 45] on span "Upload" at bounding box center [1154, 43] width 56 height 9
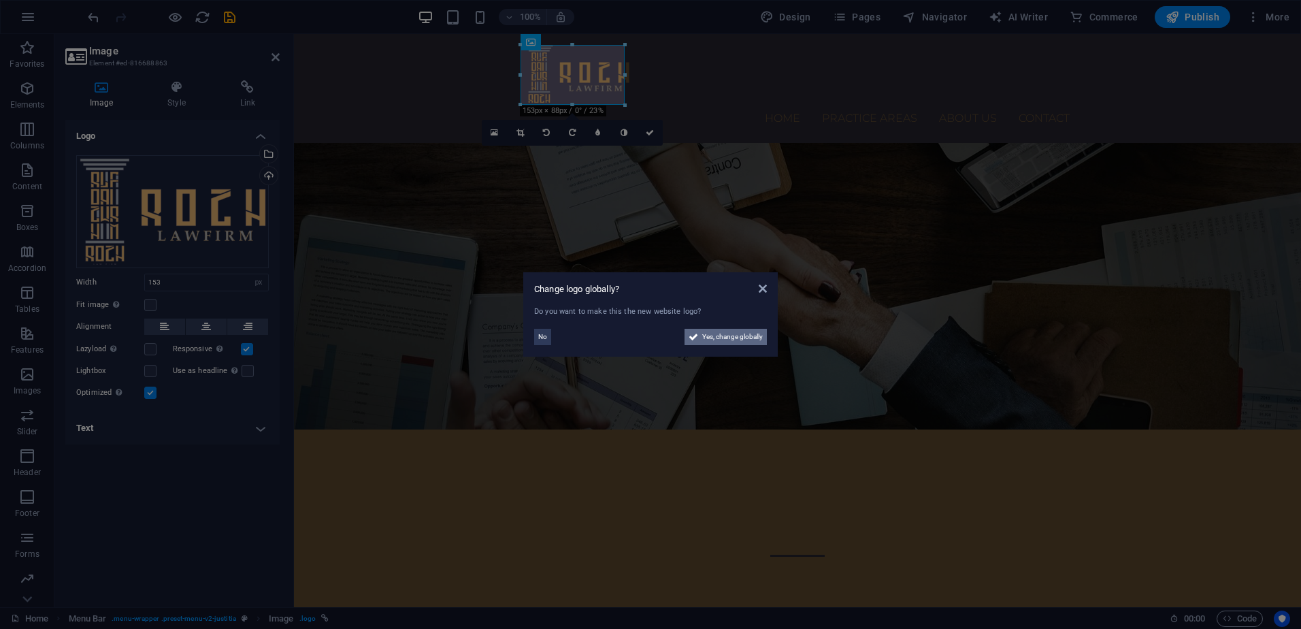
click at [708, 336] on span "Yes, change globally" at bounding box center [732, 337] width 61 height 16
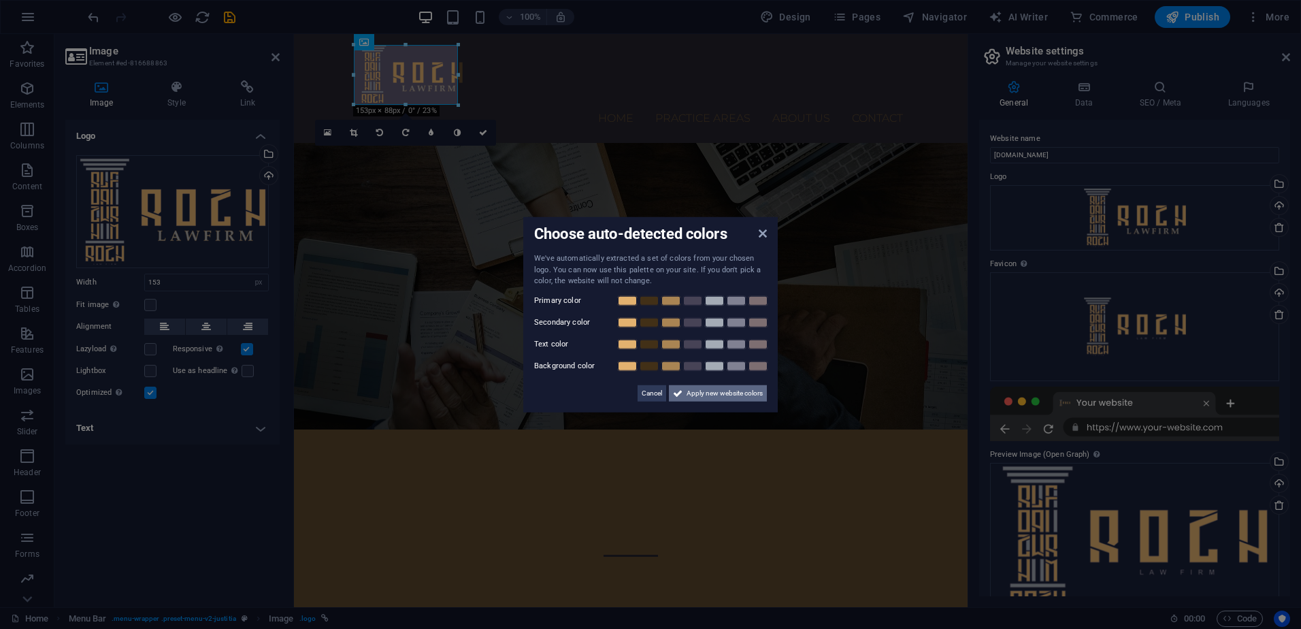
click at [710, 387] on span "Apply new website colors" at bounding box center [724, 392] width 76 height 16
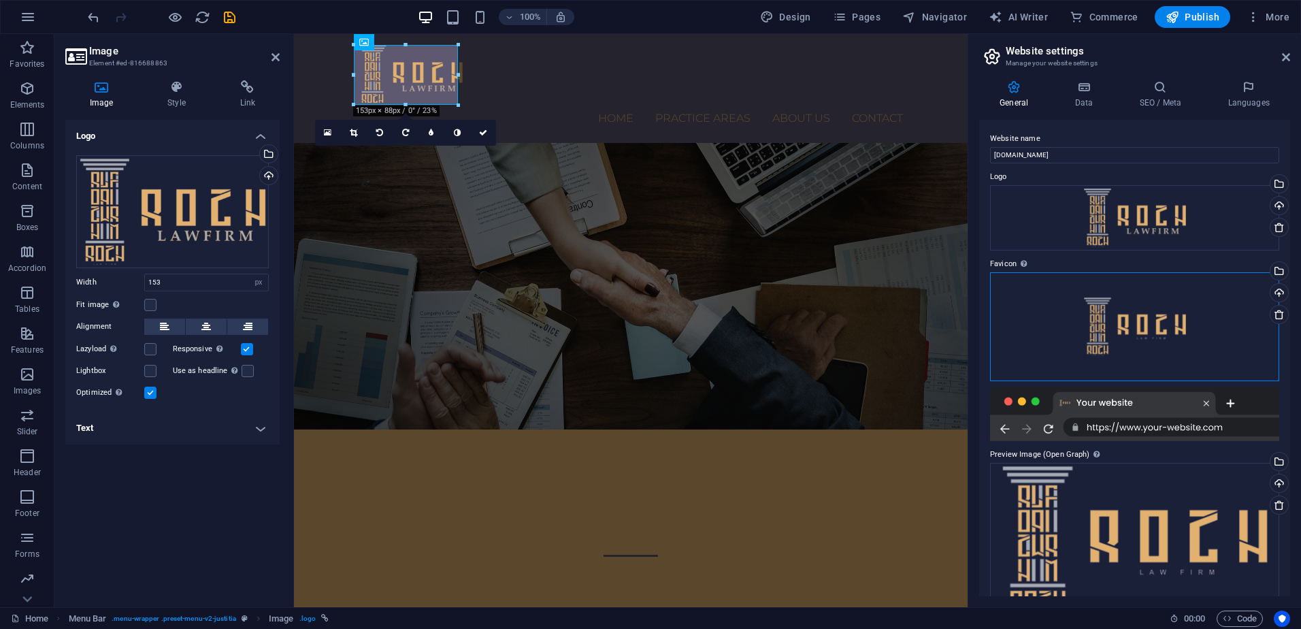
click at [1184, 338] on div "Drag files here, click to choose files or select files from Files or our free s…" at bounding box center [1134, 326] width 289 height 109
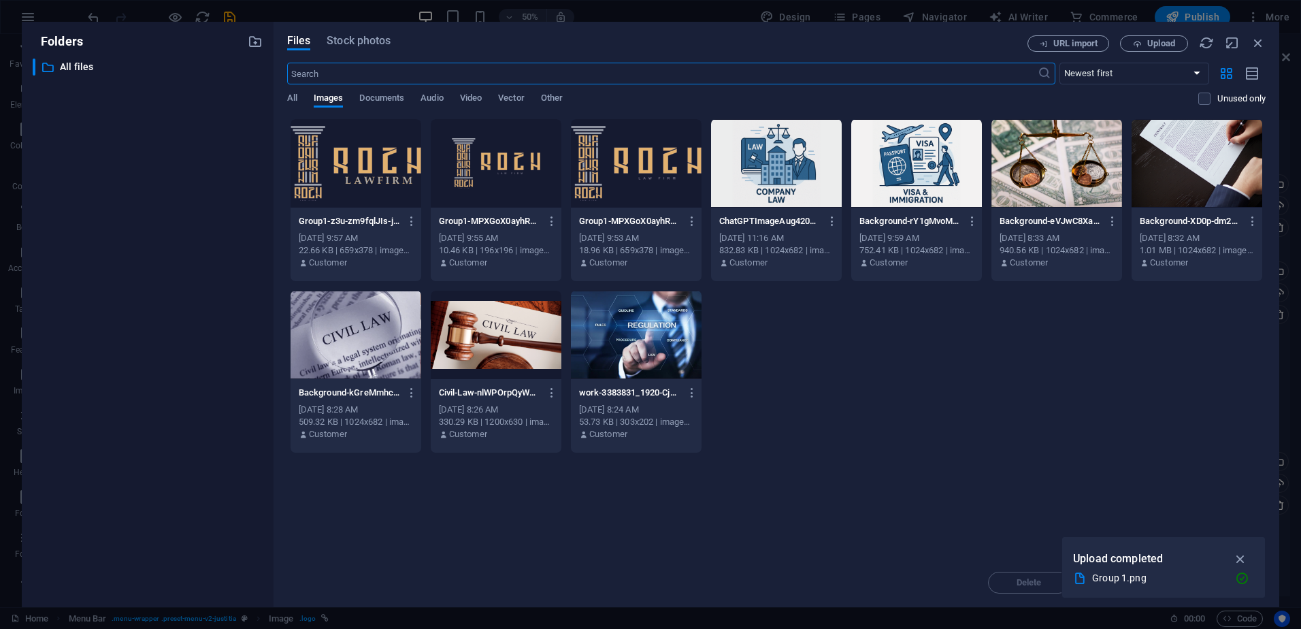
click at [376, 188] on div at bounding box center [356, 163] width 131 height 88
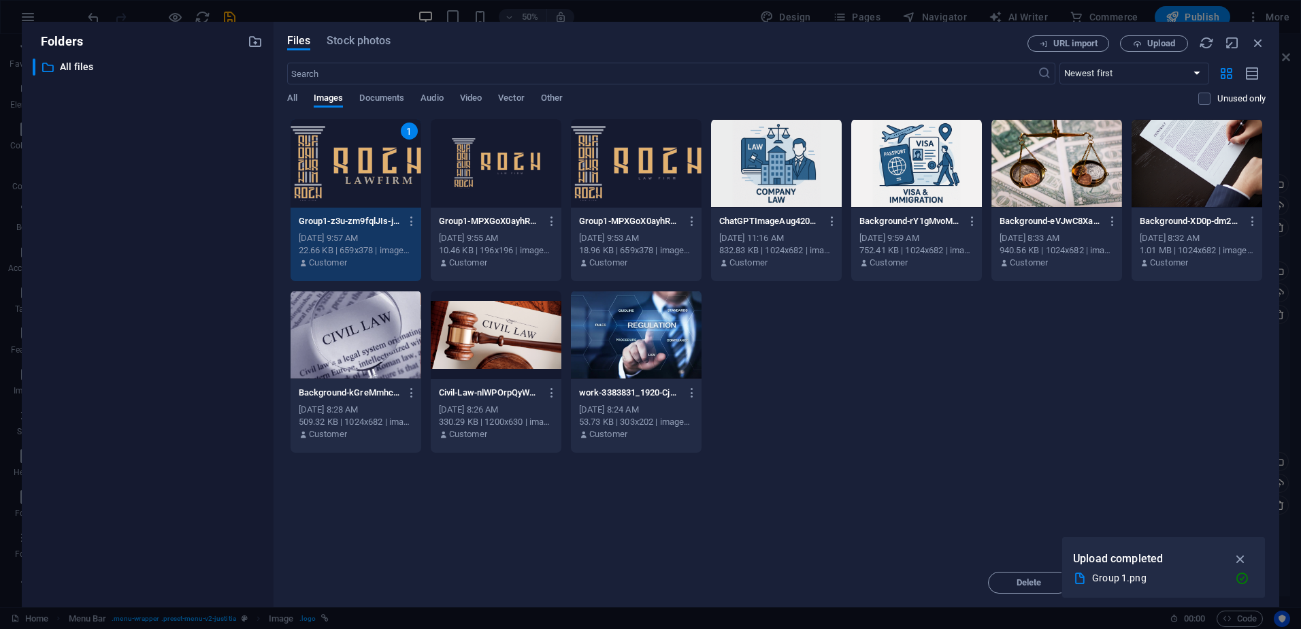
click at [376, 188] on div "1" at bounding box center [356, 163] width 131 height 88
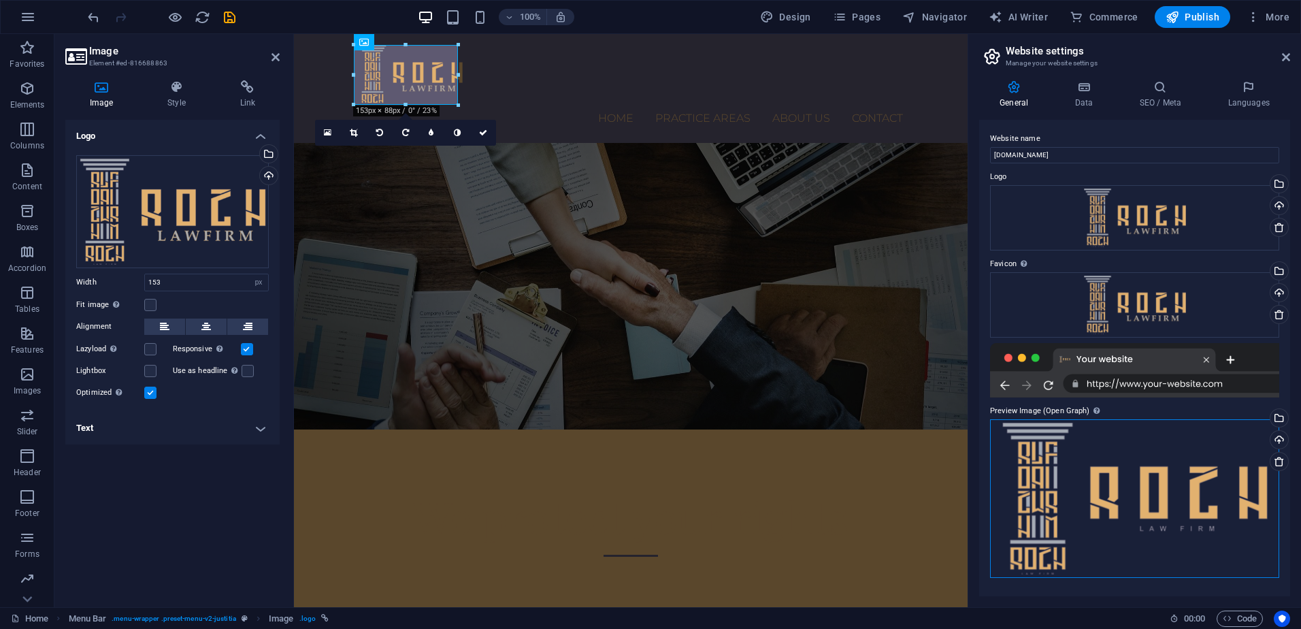
click at [1140, 499] on div "Drag files here, click to choose files or select files from Files or our free s…" at bounding box center [1134, 498] width 289 height 159
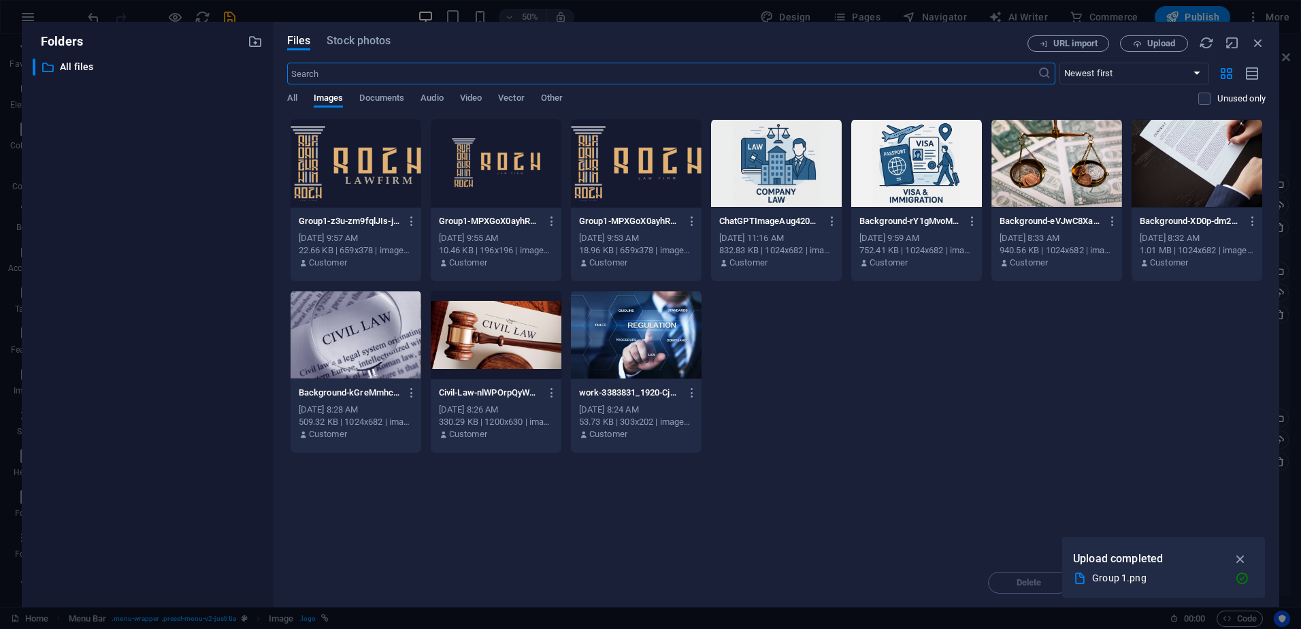
click at [364, 161] on div at bounding box center [356, 163] width 131 height 88
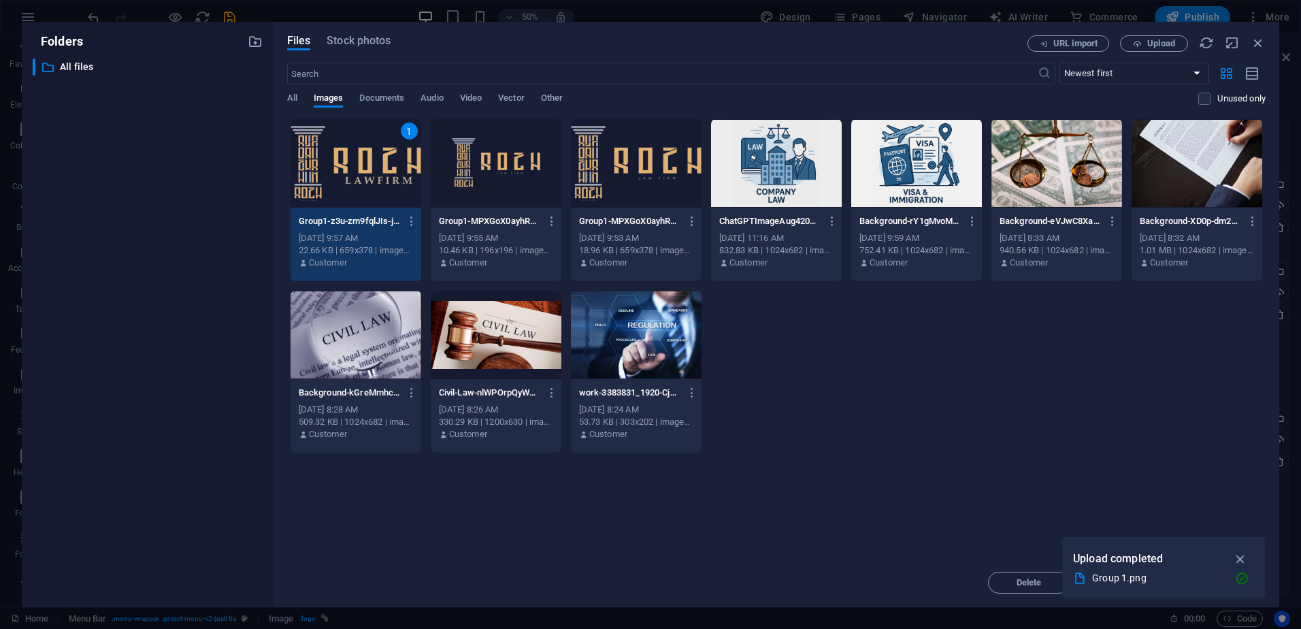
click at [364, 162] on div "1" at bounding box center [356, 163] width 131 height 88
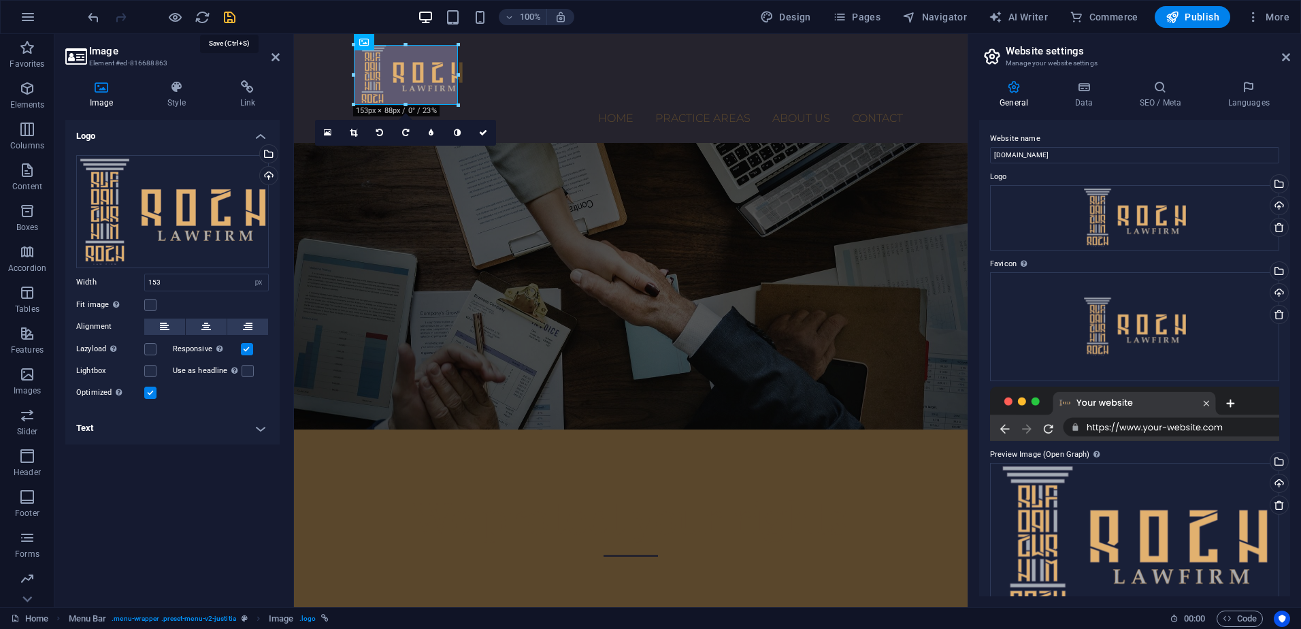
click at [222, 17] on icon "save" at bounding box center [230, 18] width 16 height 16
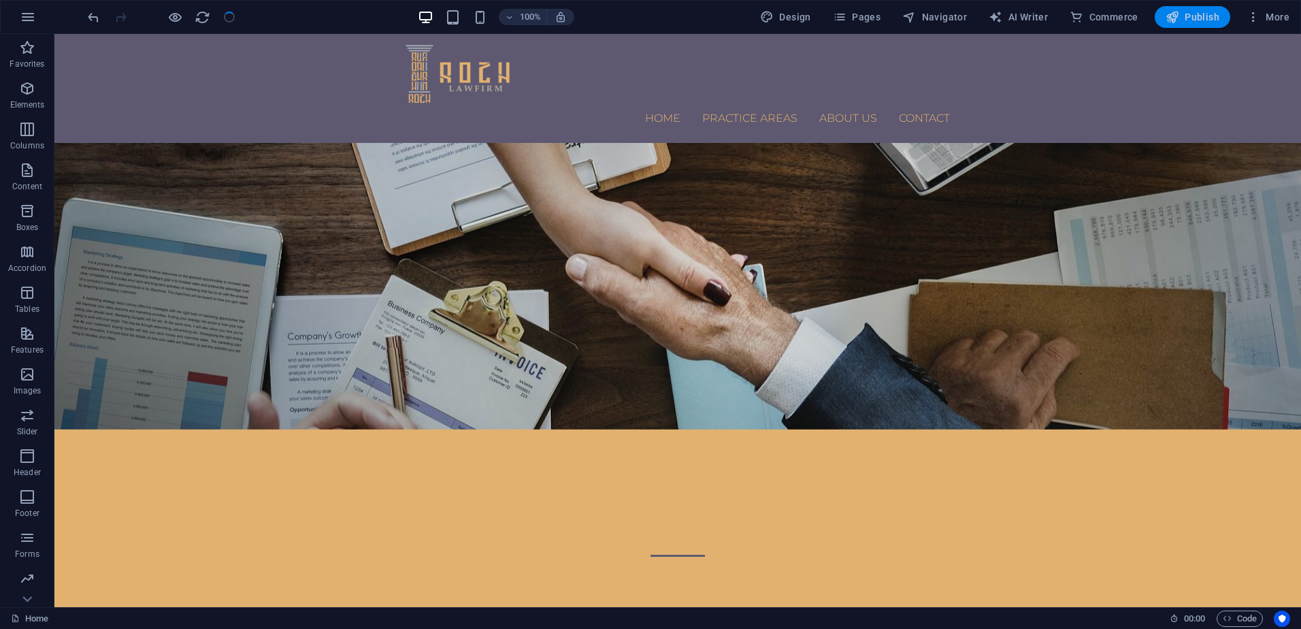
click at [1188, 27] on button "Publish" at bounding box center [1193, 17] width 76 height 22
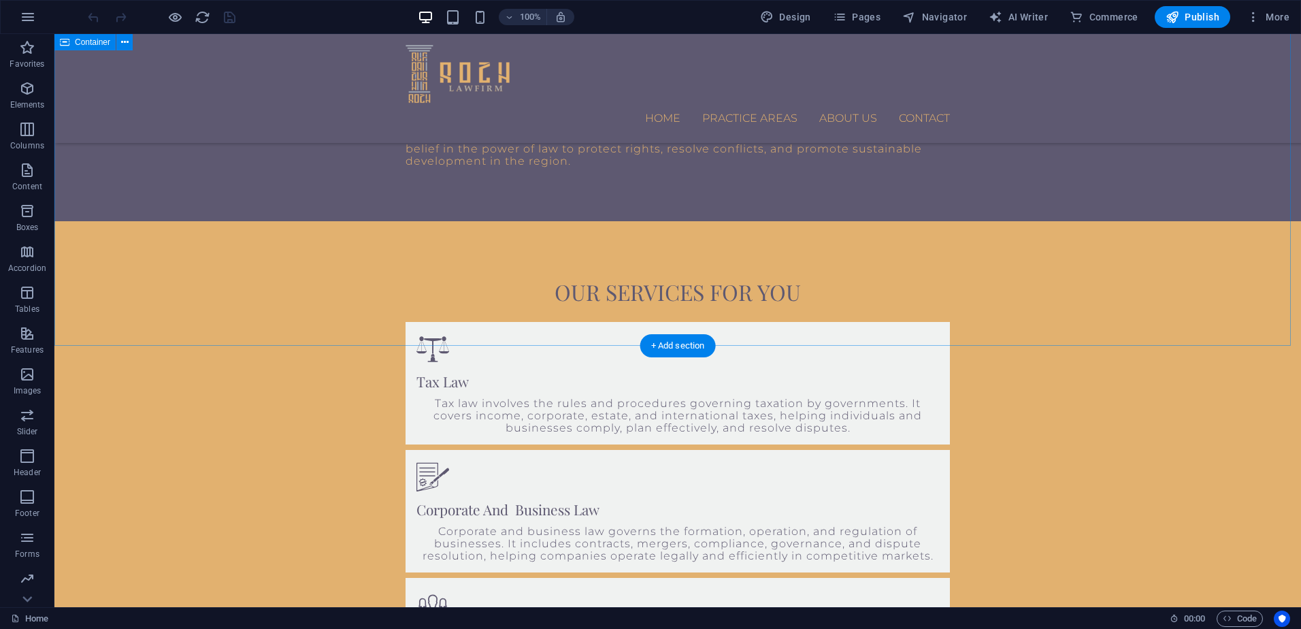
scroll to position [816, 0]
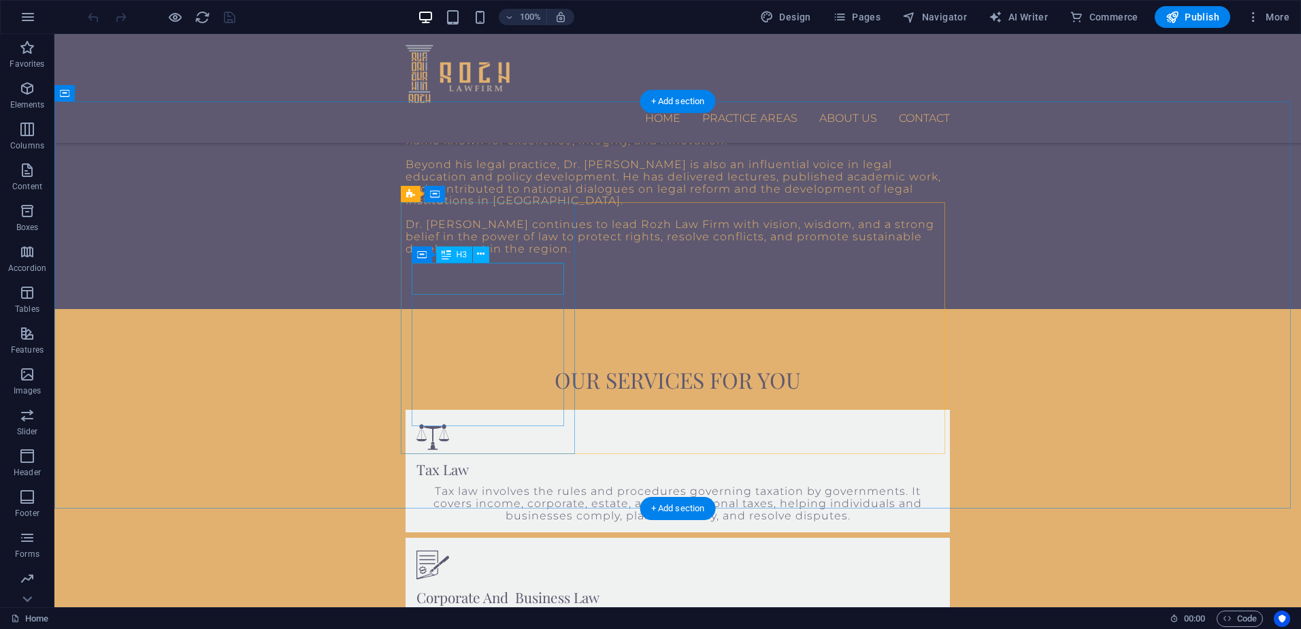
click at [448, 459] on div "Tax Law" at bounding box center [677, 469] width 523 height 21
click at [459, 255] on span "H3" at bounding box center [462, 254] width 10 height 8
click at [459, 254] on span "H3" at bounding box center [462, 254] width 10 height 8
click at [479, 255] on icon at bounding box center [480, 254] width 7 height 14
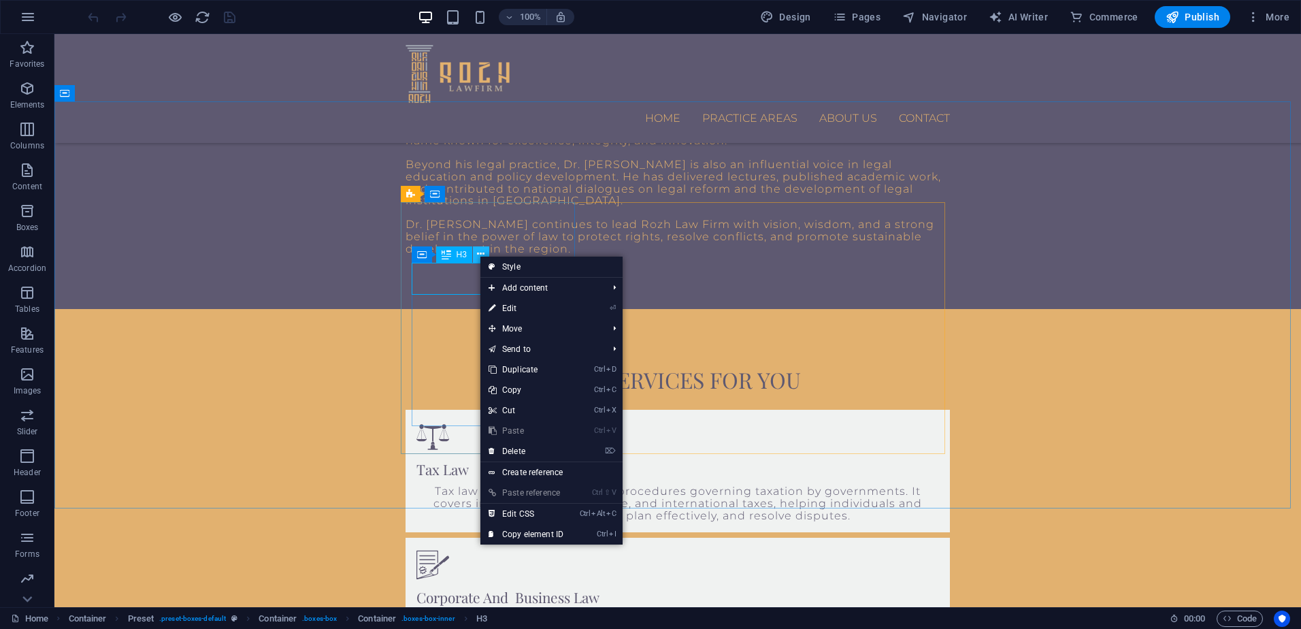
click at [479, 255] on icon at bounding box center [480, 254] width 7 height 14
click at [461, 262] on div "H3" at bounding box center [454, 254] width 36 height 16
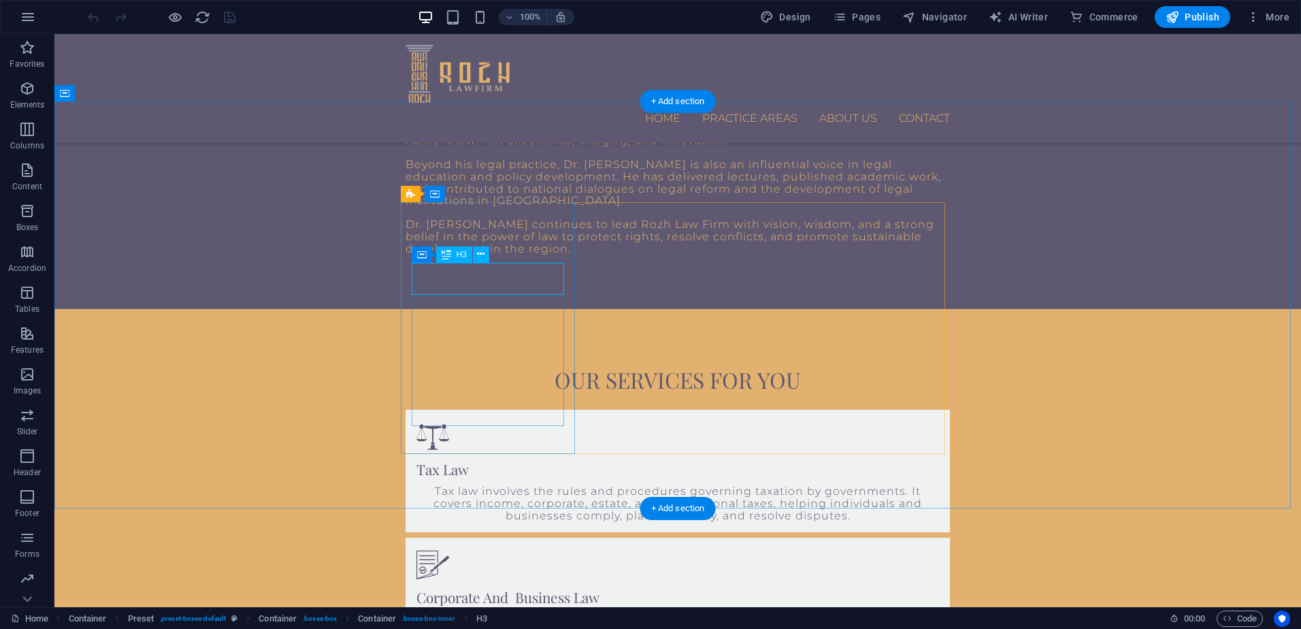
click at [461, 459] on div "Tax Law" at bounding box center [677, 469] width 523 height 21
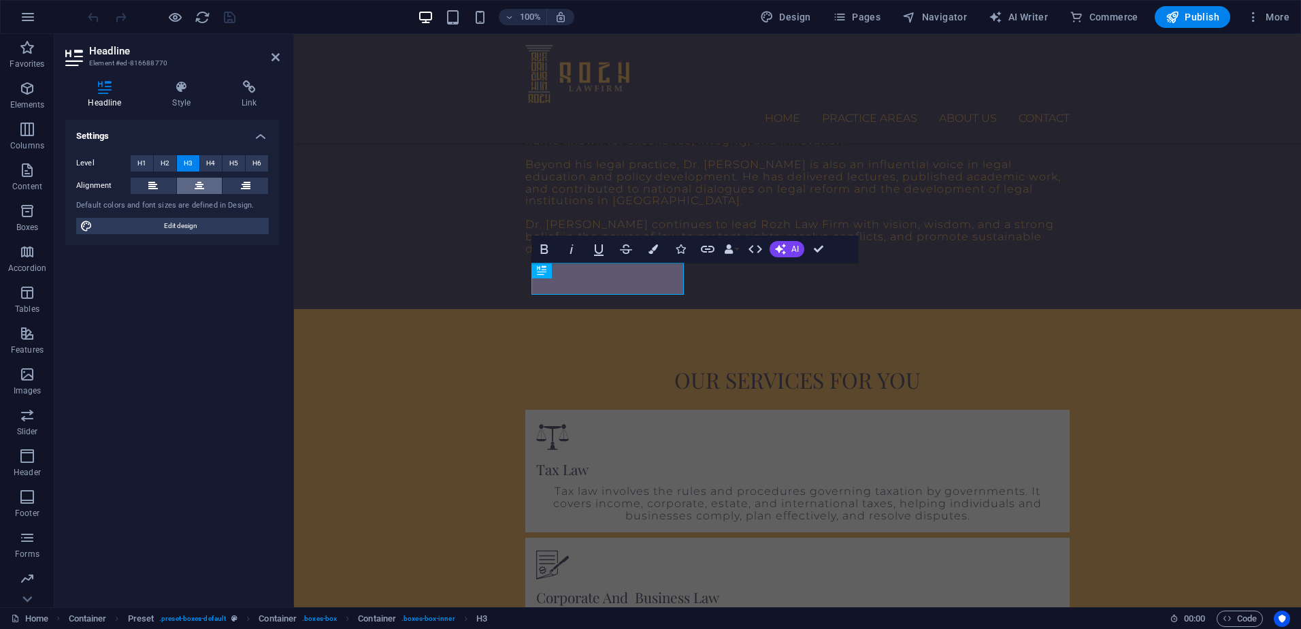
click at [205, 184] on button at bounding box center [200, 186] width 46 height 16
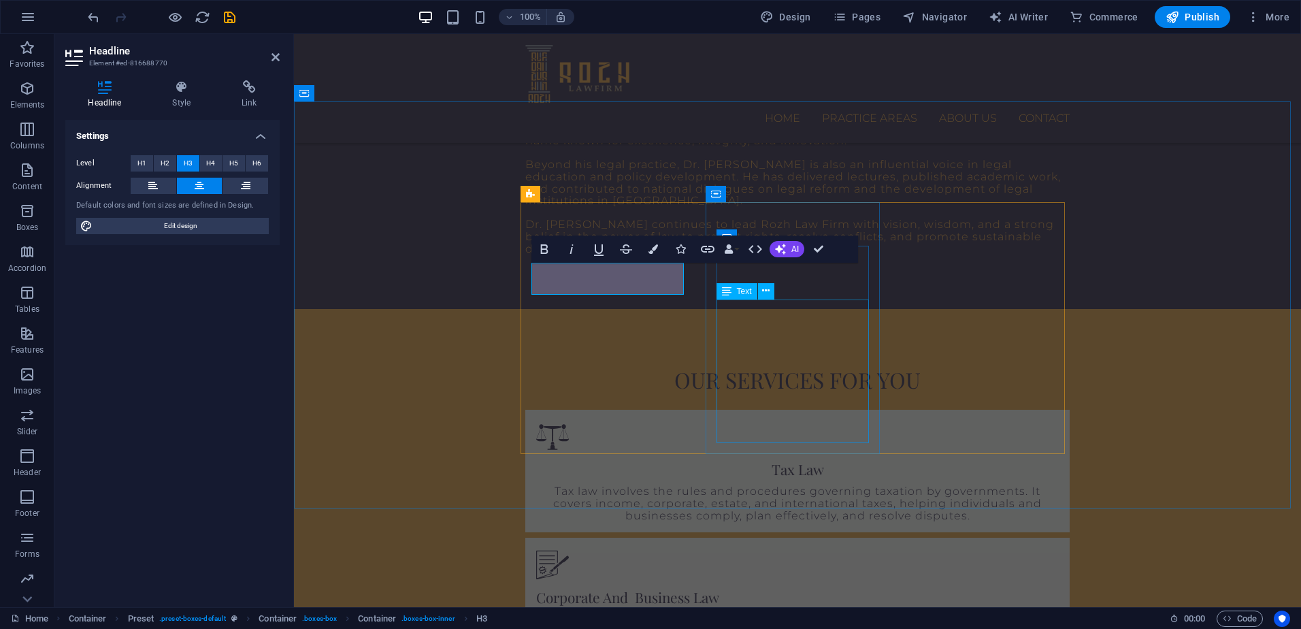
click at [763, 613] on div "Corporate and business law governs the formation, operation, and regulation of …" at bounding box center [797, 631] width 523 height 36
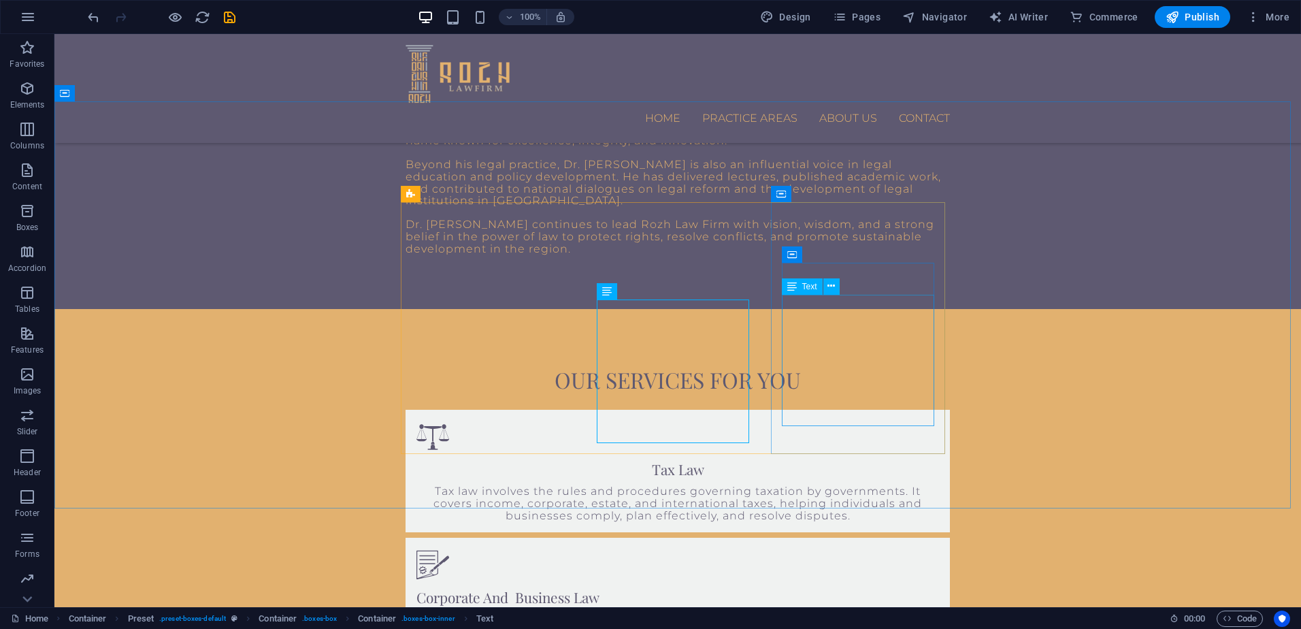
click at [789, 291] on icon at bounding box center [792, 286] width 10 height 16
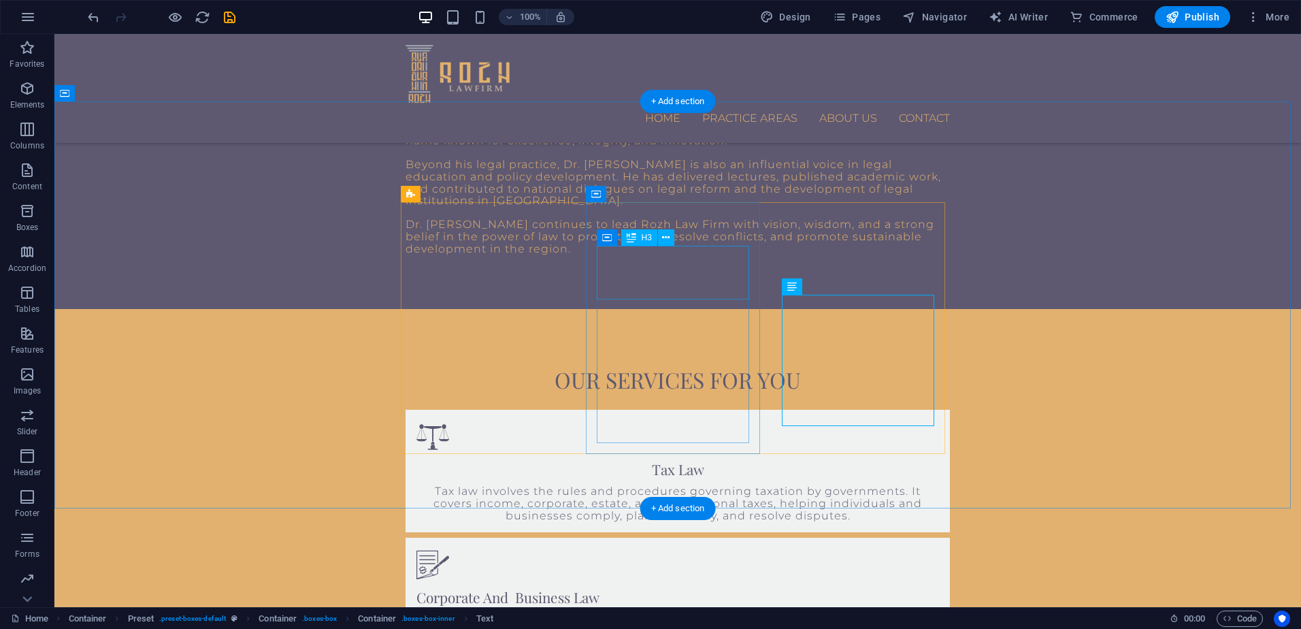
click at [660, 586] on div "Corporate And Business Law" at bounding box center [677, 596] width 523 height 21
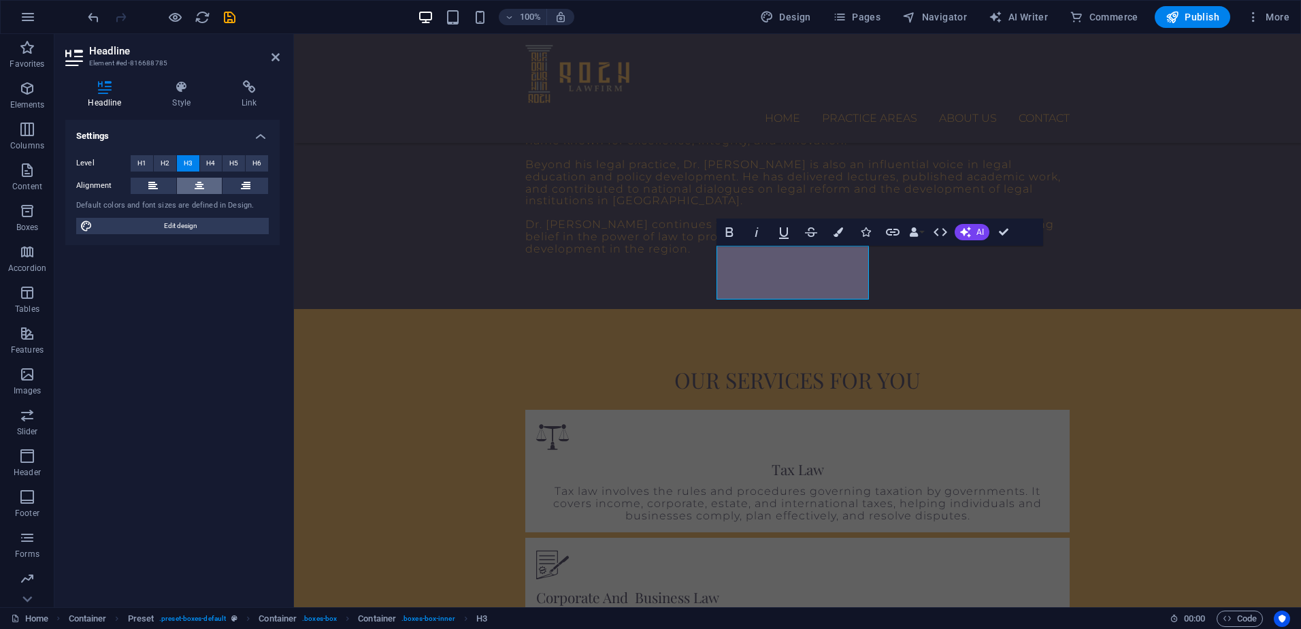
click at [199, 186] on icon at bounding box center [200, 186] width 10 height 16
drag, startPoint x: 1021, startPoint y: 282, endPoint x: 1225, endPoint y: 280, distance: 204.1
click at [1258, 309] on div "Our services for you Tax Law Tax law involves the rules and procedures governin…" at bounding box center [797, 575] width 1007 height 533
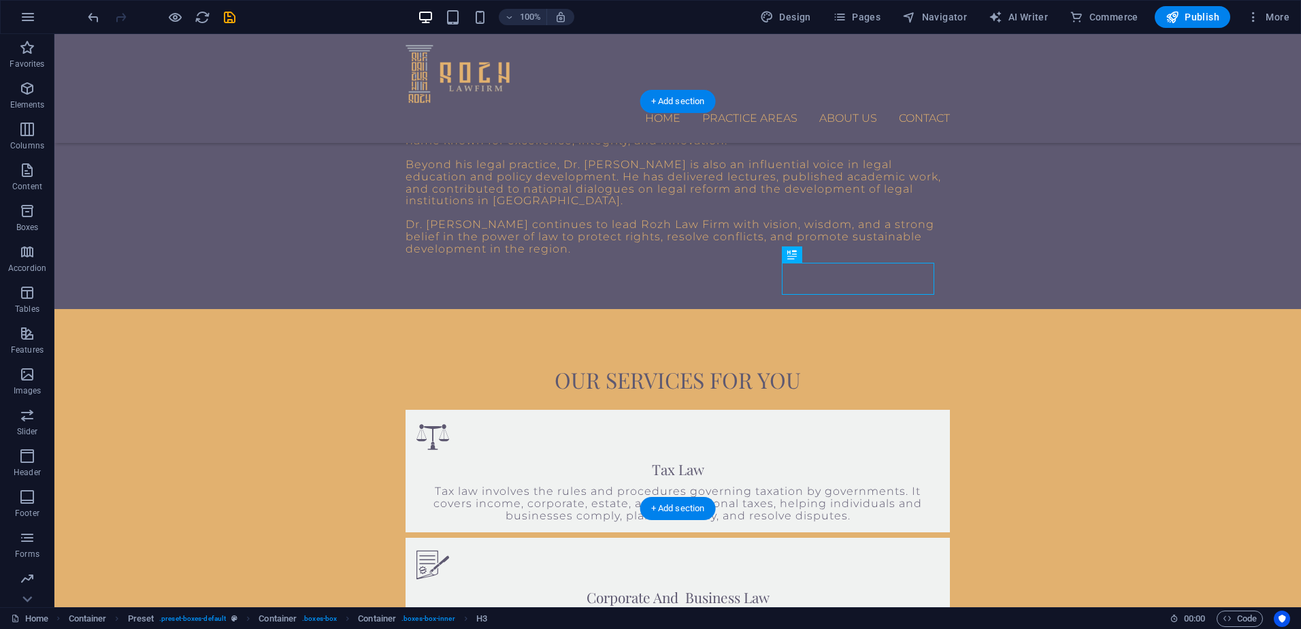
click at [974, 309] on div "Our services for you Tax Law Tax law involves the rules and procedures governin…" at bounding box center [677, 575] width 1246 height 533
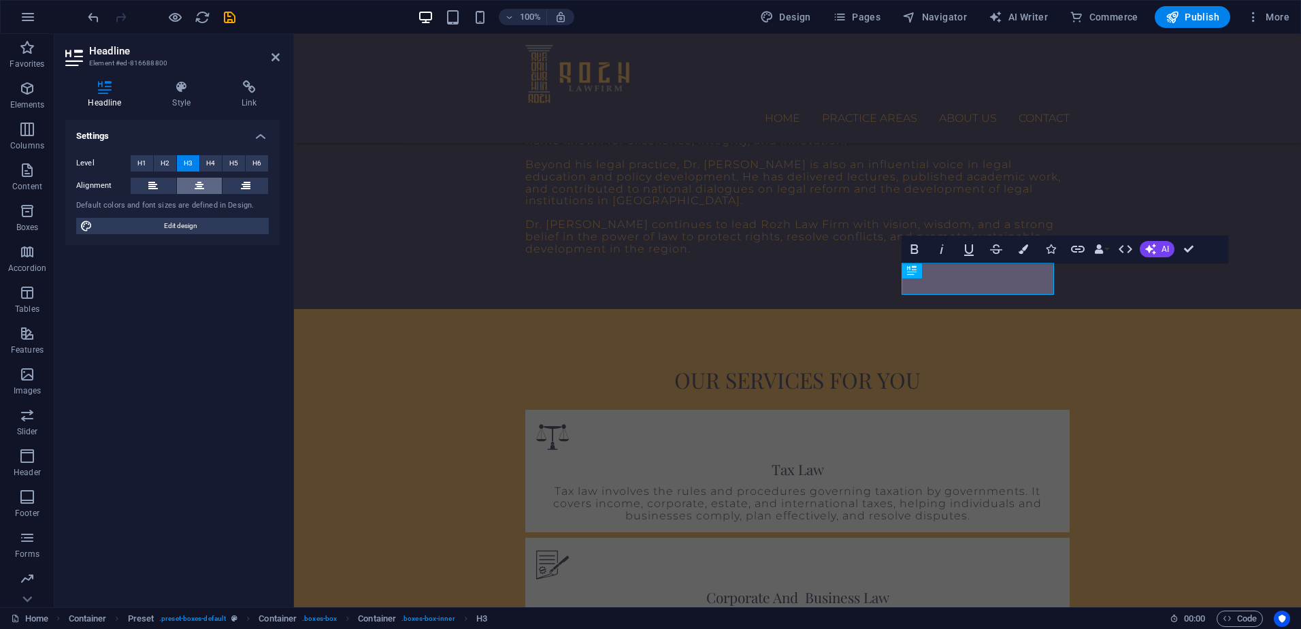
click at [203, 184] on icon at bounding box center [200, 186] width 10 height 16
click at [1203, 340] on div "Our services for you Tax Law Tax law involves the rules and procedures governin…" at bounding box center [797, 575] width 1007 height 533
click at [1300, 340] on div "Our services for you Tax Law Tax law involves the rules and procedures governin…" at bounding box center [797, 575] width 1007 height 533
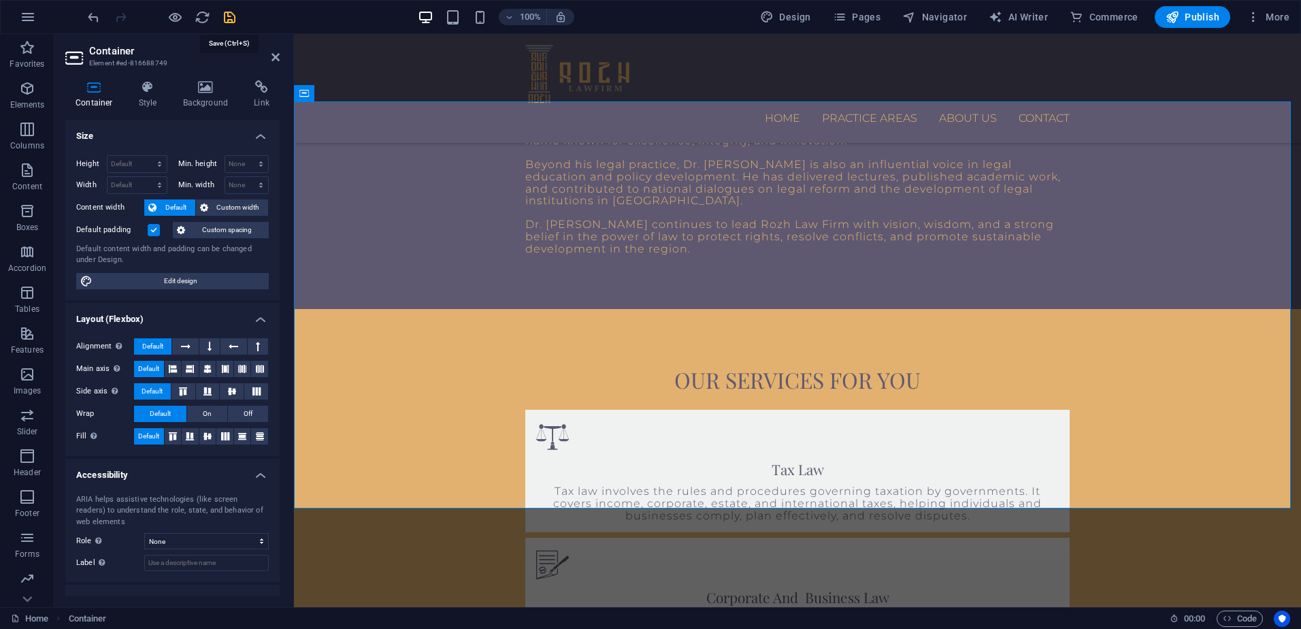
click at [229, 15] on icon "save" at bounding box center [230, 18] width 16 height 16
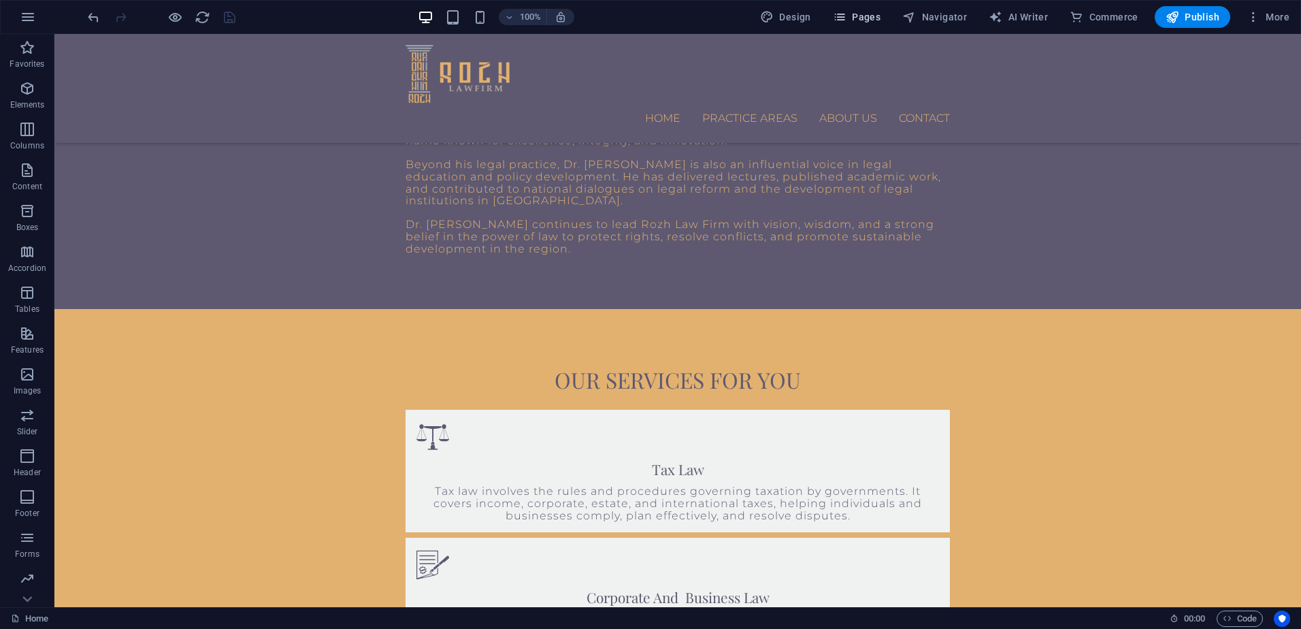
click at [874, 21] on span "Pages" at bounding box center [857, 17] width 48 height 14
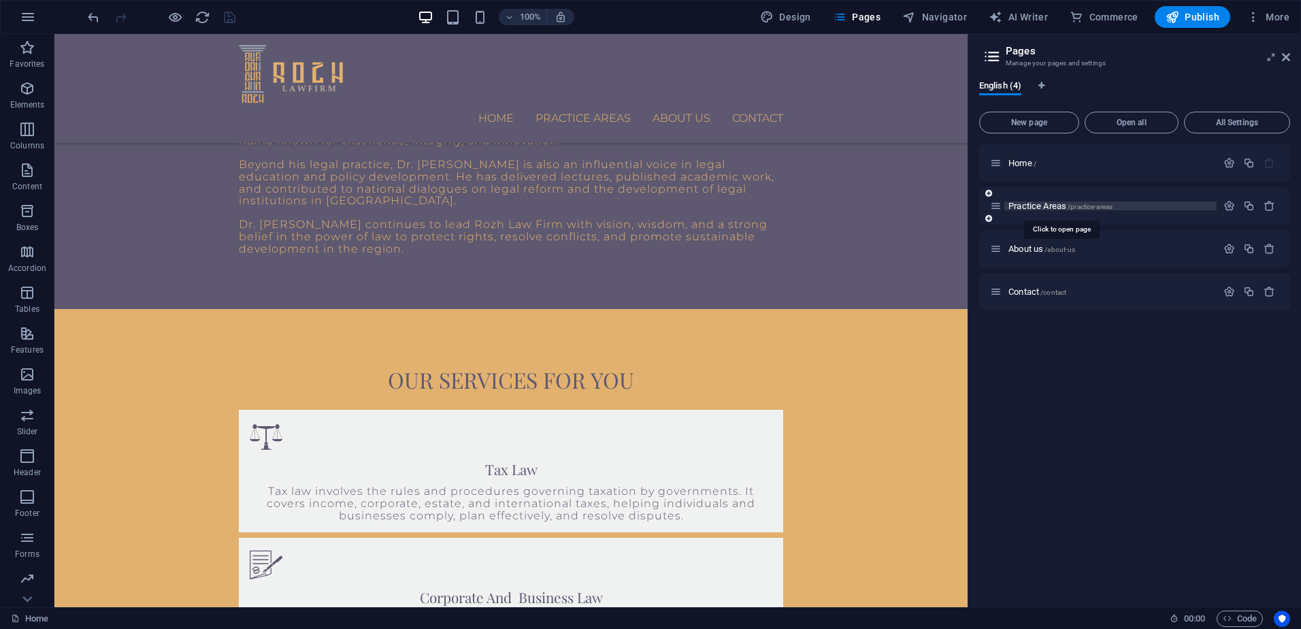
click at [1047, 205] on span "Practice Areas /practice-areas" at bounding box center [1060, 206] width 104 height 10
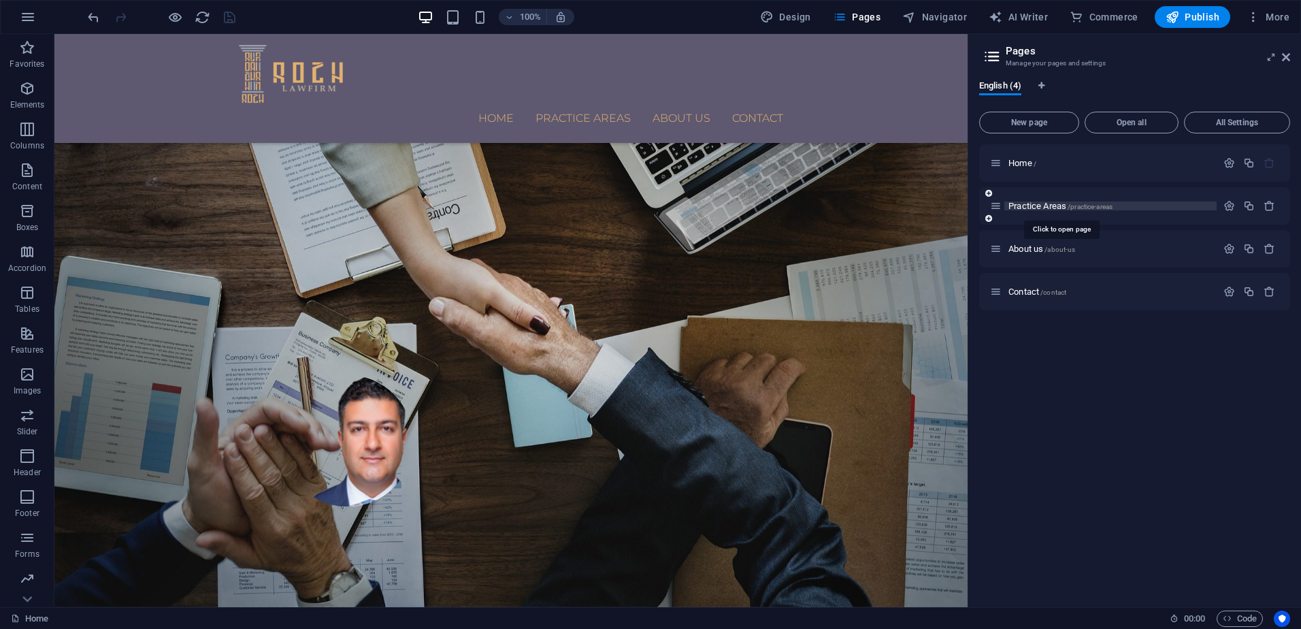
click at [1047, 205] on div "Practice Areas /practice-areas" at bounding box center [1134, 205] width 311 height 37
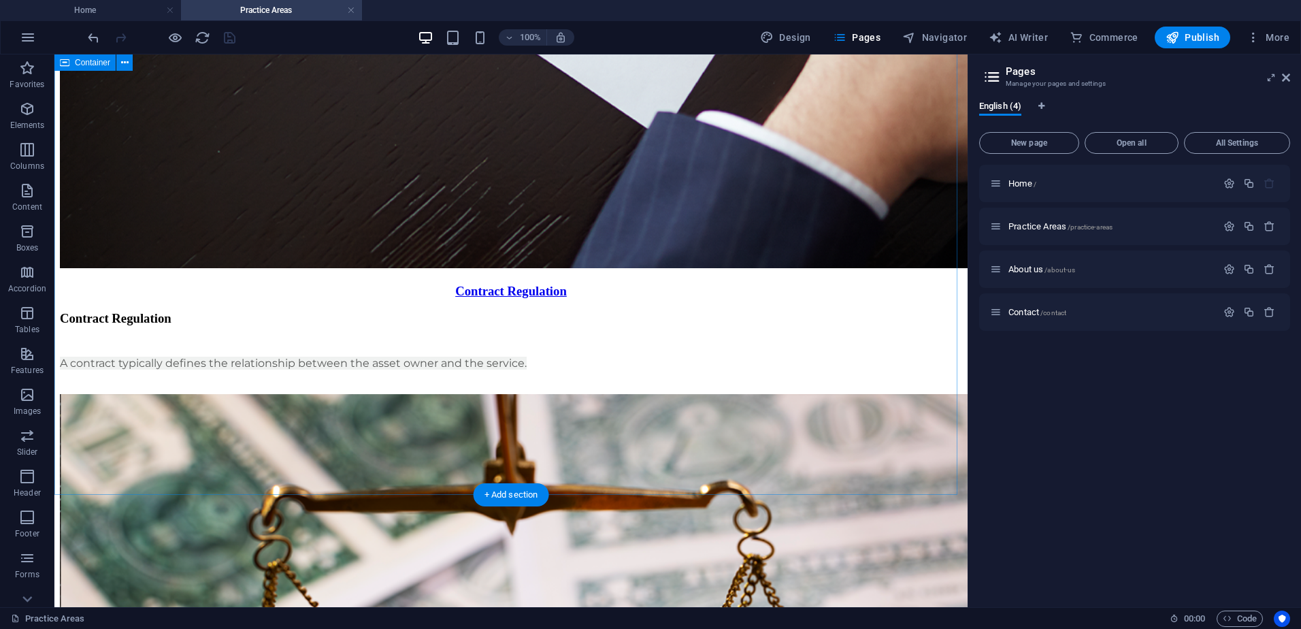
scroll to position [2643, 0]
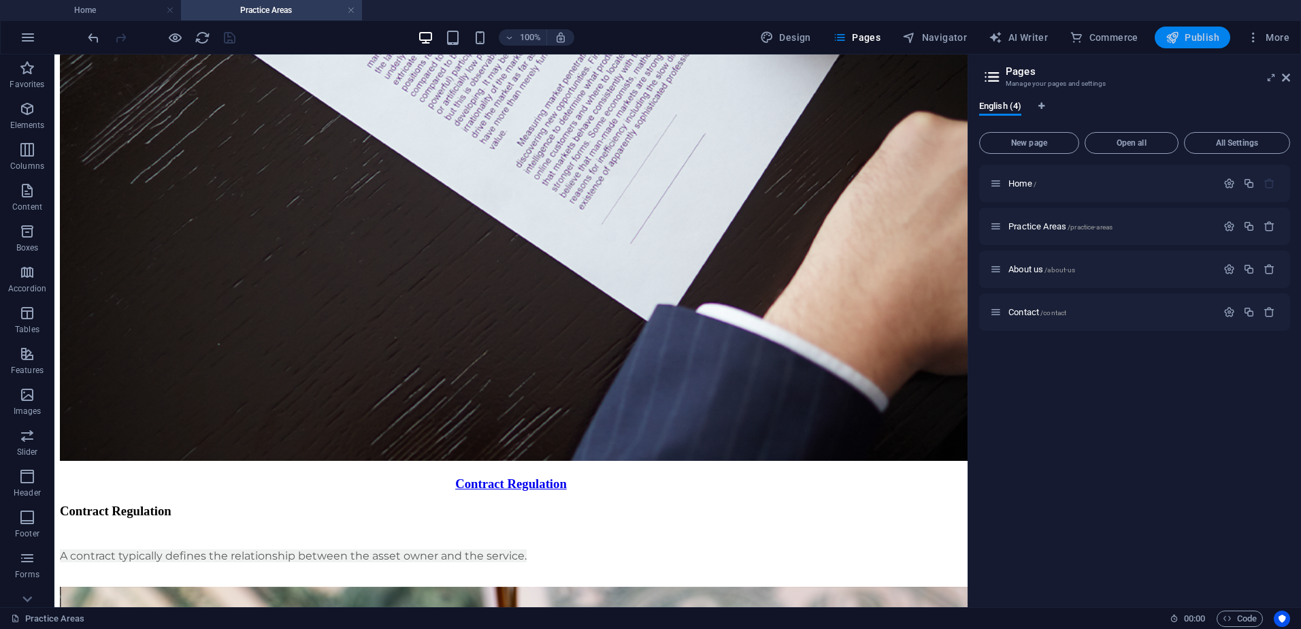
click at [1223, 27] on button "Publish" at bounding box center [1193, 38] width 76 height 22
